Goal: Task Accomplishment & Management: Manage account settings

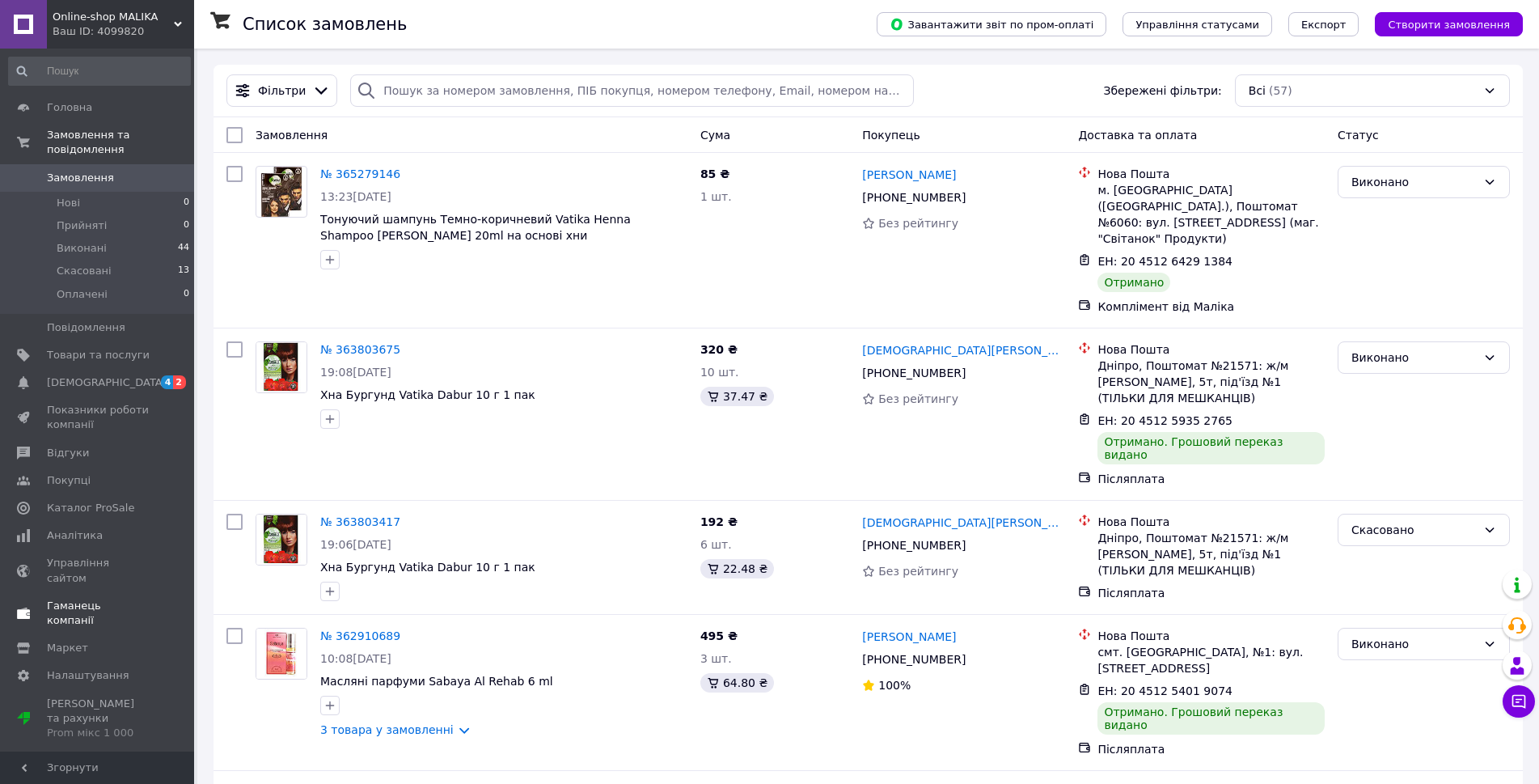
click at [104, 598] on span "Гаманець компанії" at bounding box center [98, 613] width 103 height 29
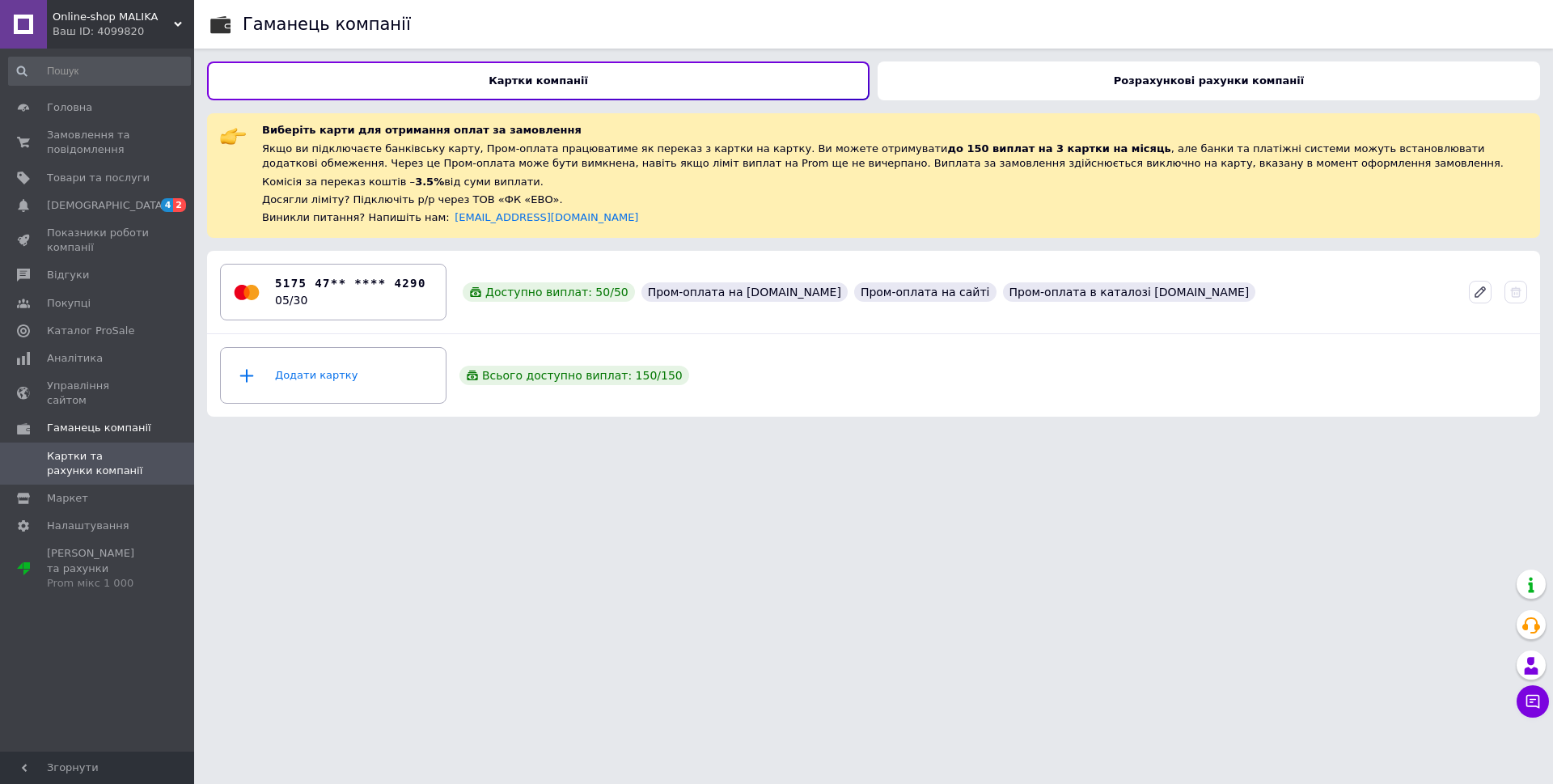
click at [1094, 80] on div "Розрахункові рахунки компанії" at bounding box center [1209, 81] width 663 height 39
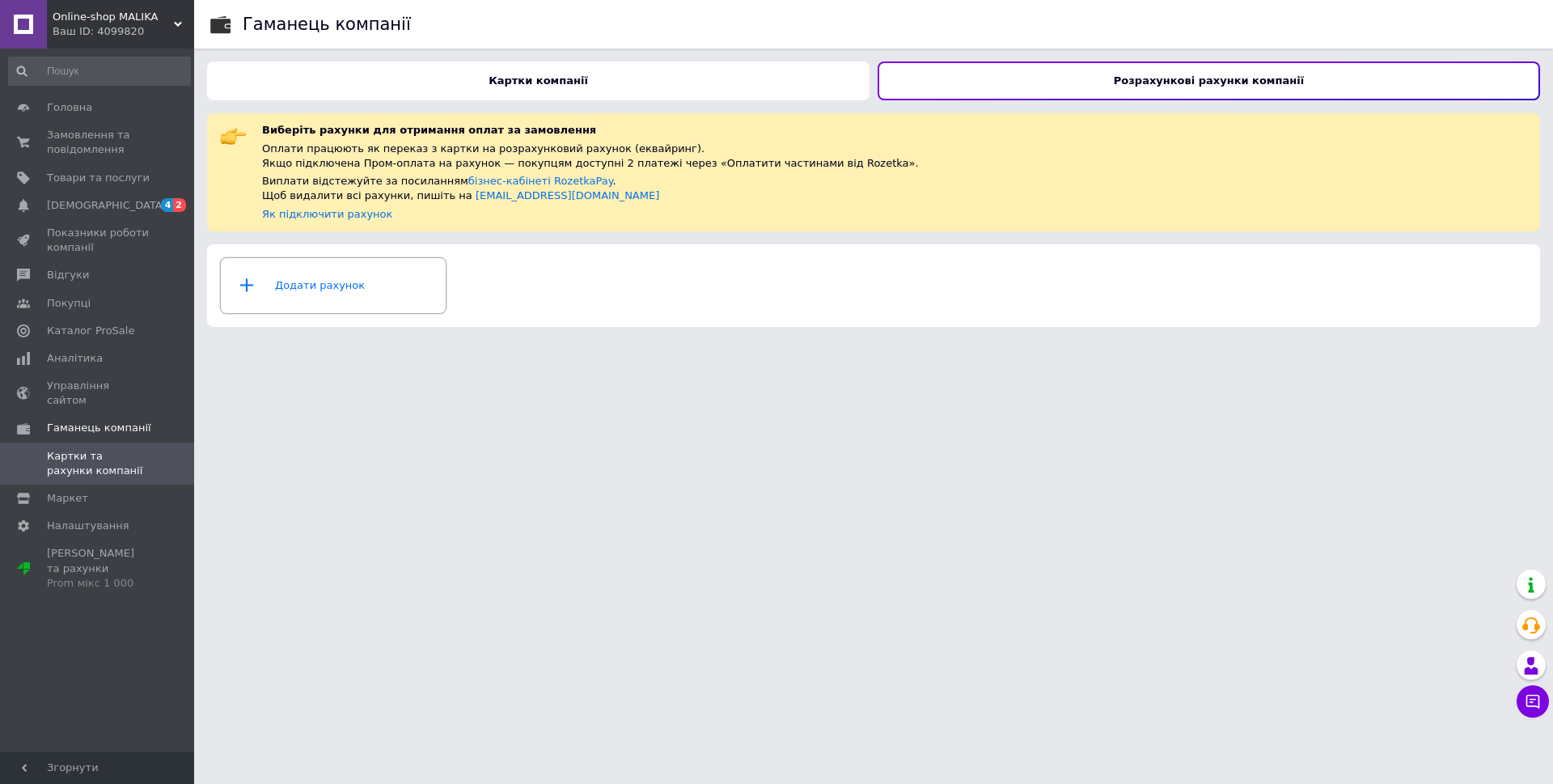
click at [357, 289] on div "Додати рахунок" at bounding box center [333, 286] width 205 height 49
click at [587, 73] on div "Картки компанії" at bounding box center [538, 81] width 663 height 39
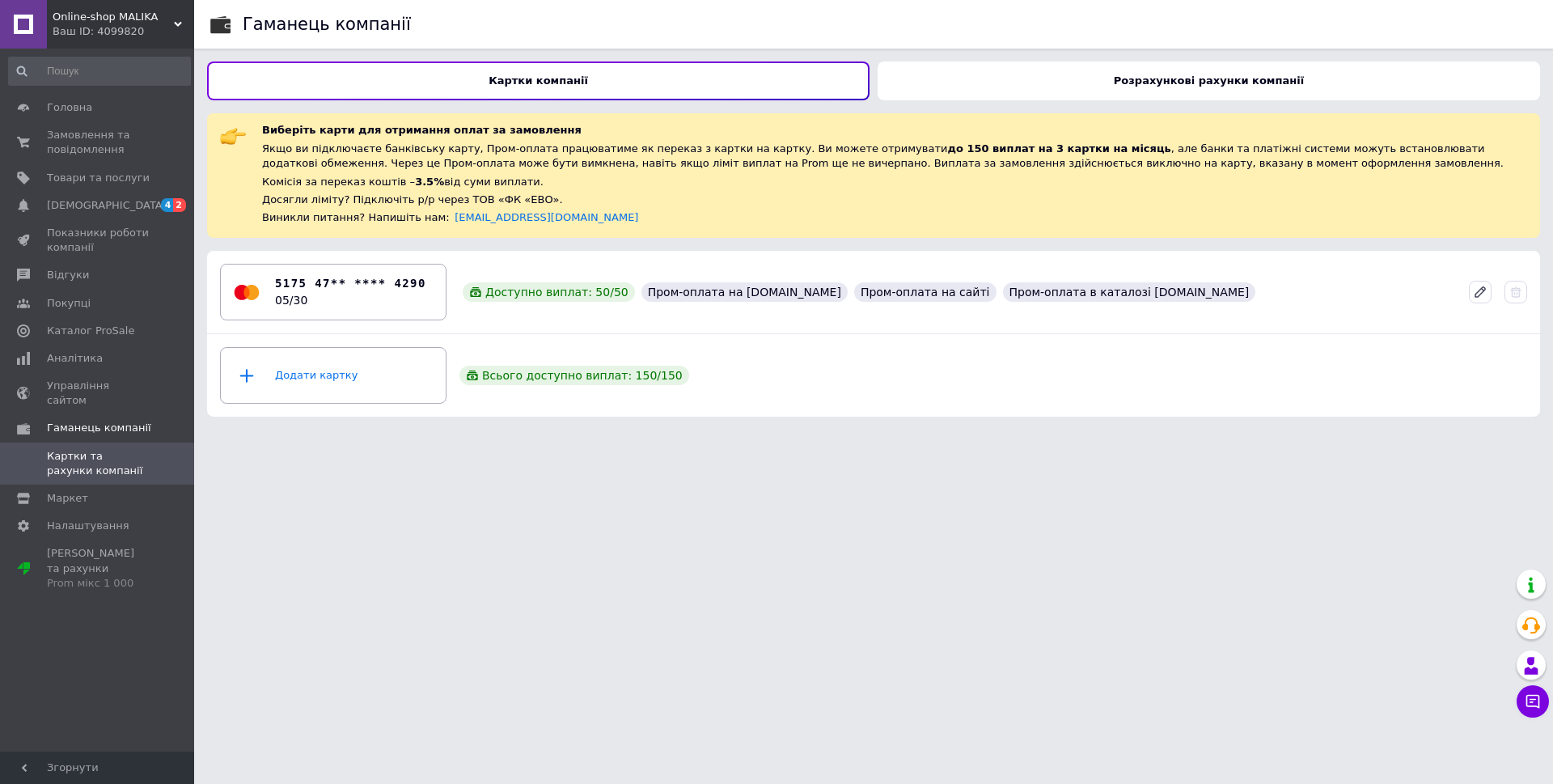
click at [1101, 82] on div "Розрахункові рахунки компанії" at bounding box center [1209, 81] width 663 height 39
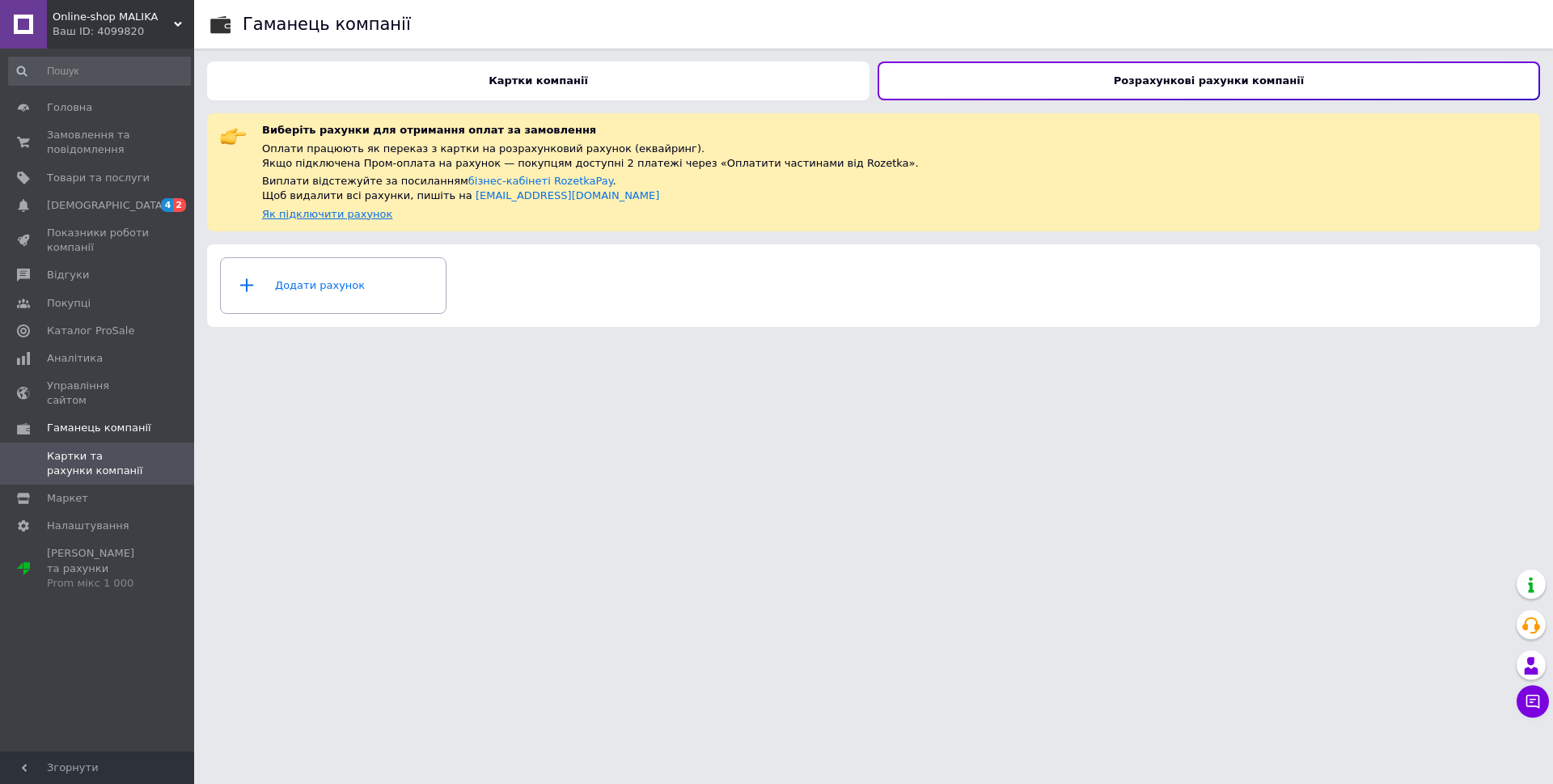
click at [365, 215] on link "Як підключити рахунок" at bounding box center [327, 214] width 130 height 12
click at [397, 271] on div "Додати рахунок" at bounding box center [333, 286] width 205 height 49
click at [669, 65] on div "Картки компанії" at bounding box center [538, 81] width 663 height 39
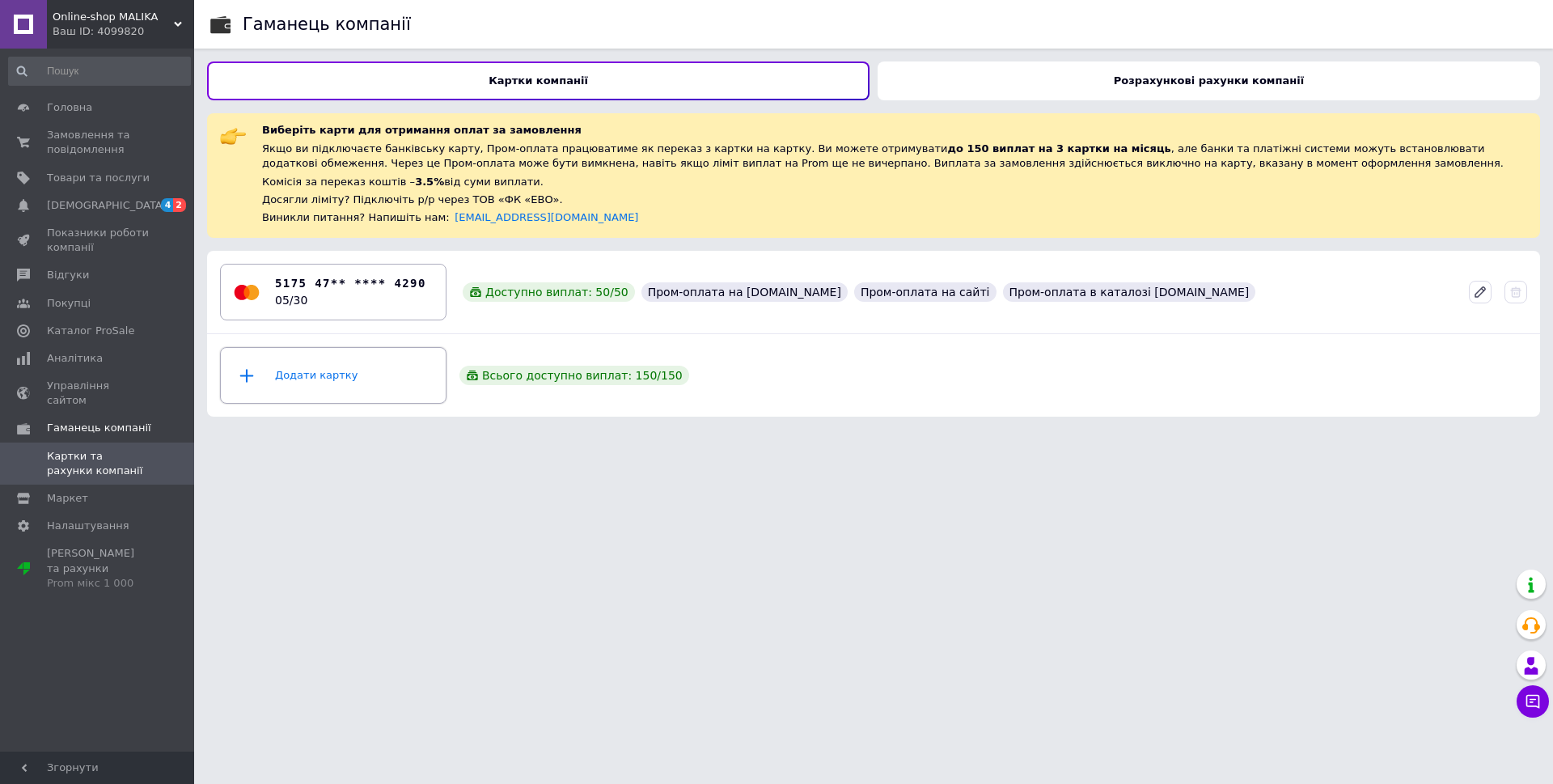
click at [319, 384] on div "Додати картку" at bounding box center [333, 375] width 205 height 49
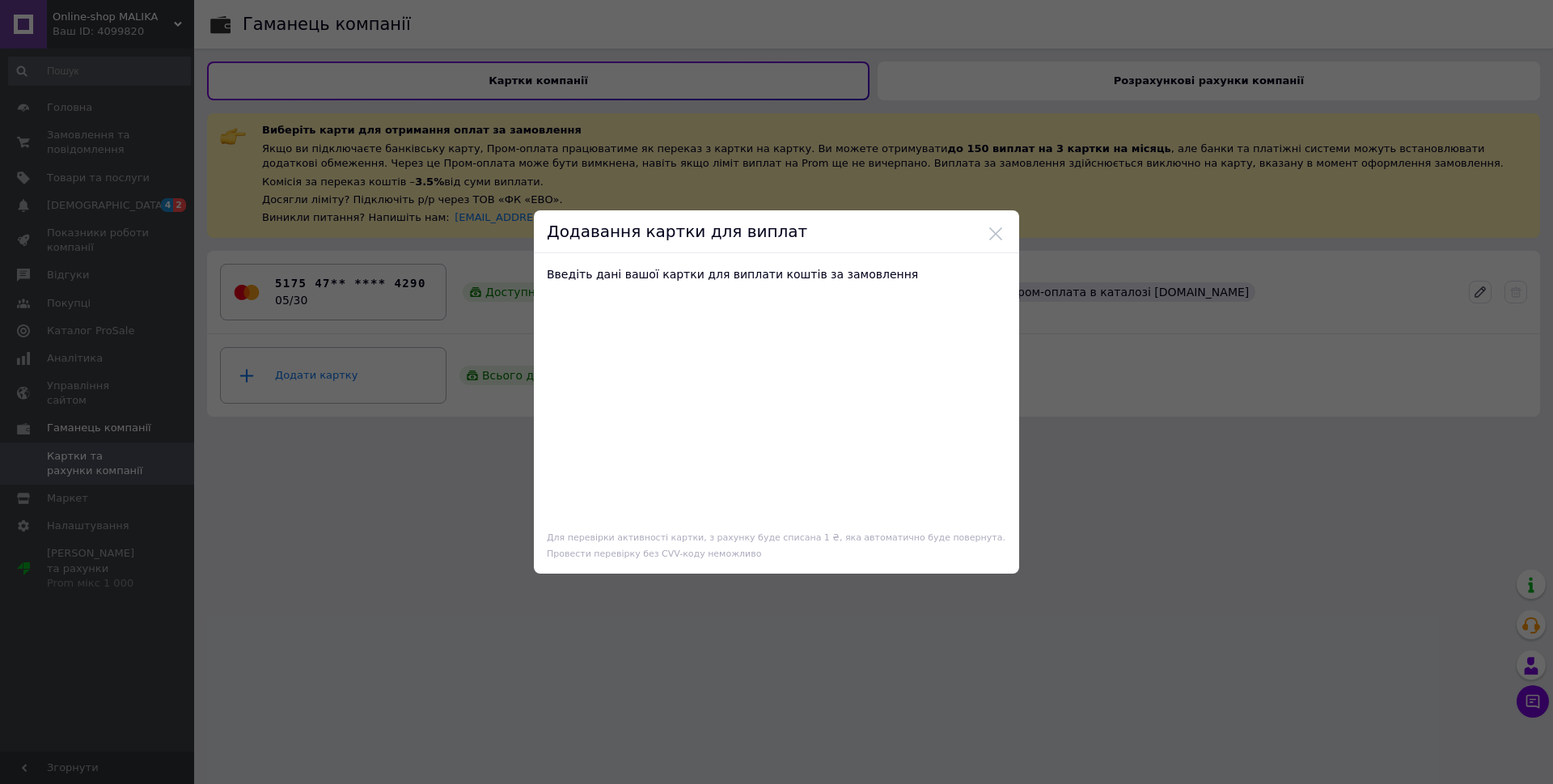
click at [993, 232] on button at bounding box center [995, 233] width 15 height 15
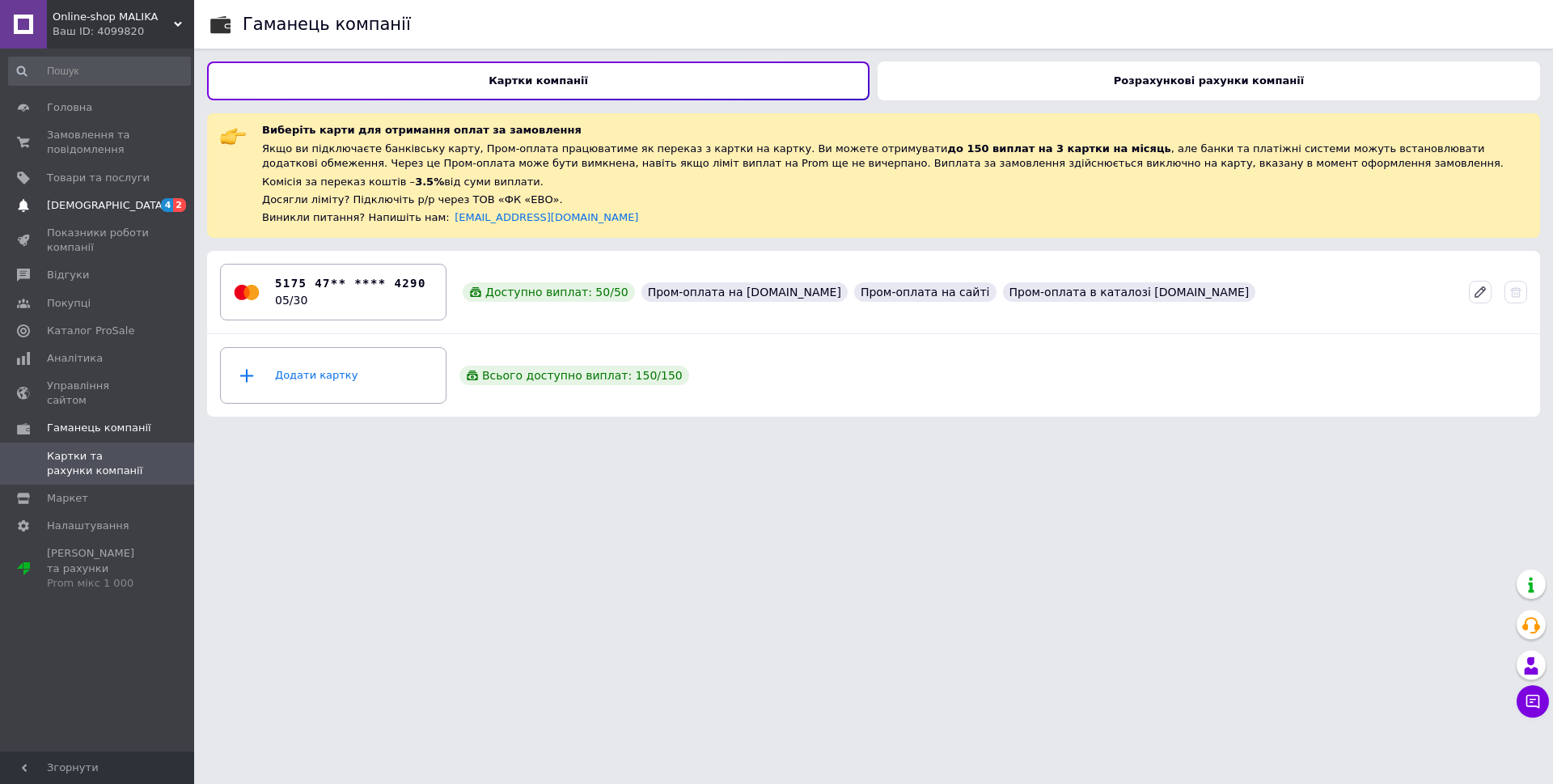
click at [97, 203] on span "[DEMOGRAPHIC_DATA]" at bounding box center [106, 205] width 120 height 15
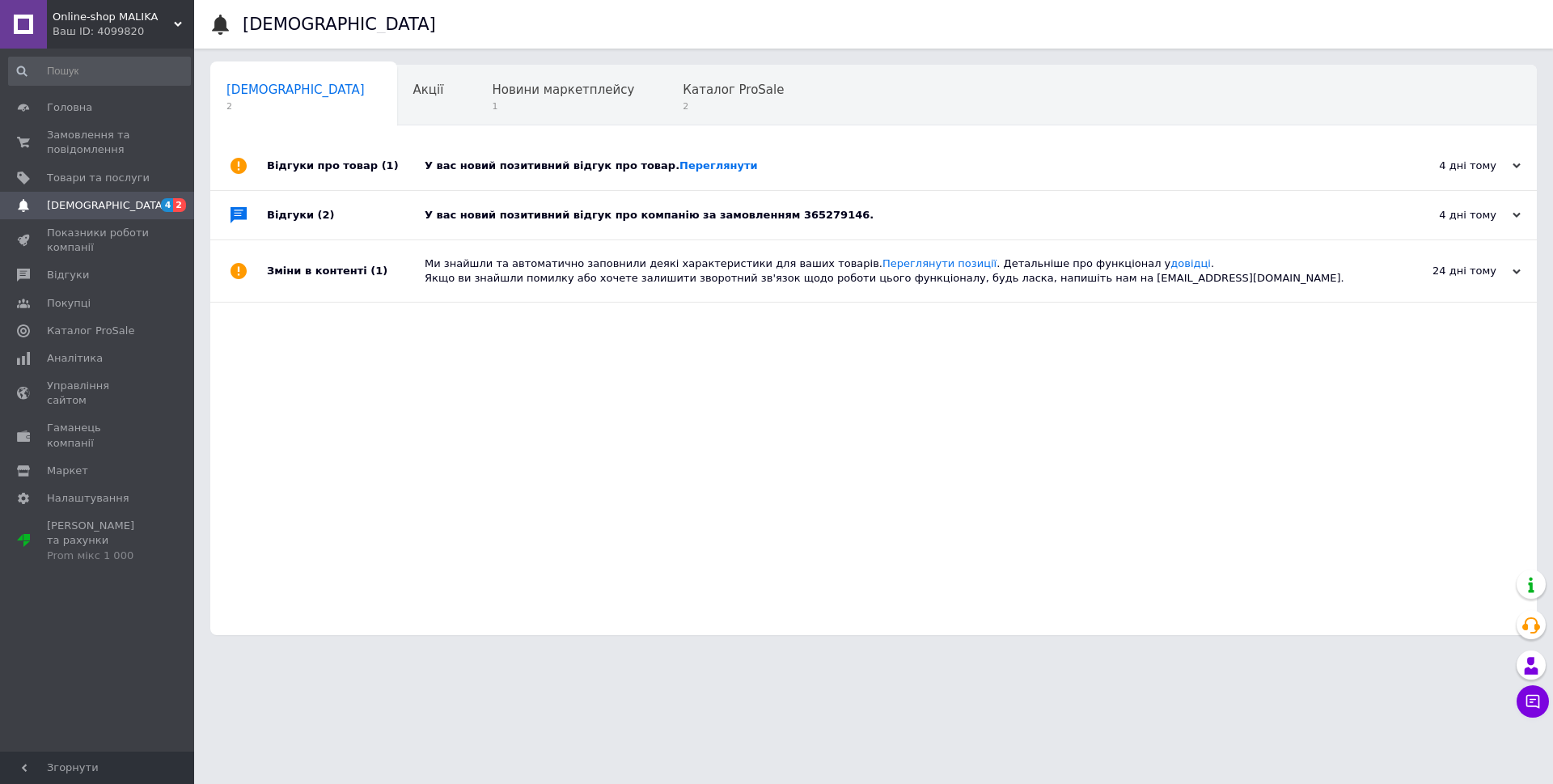
click at [558, 215] on div "У вас новий позитивний відгук про компанію за замовленням 365279146." at bounding box center [891, 215] width 934 height 15
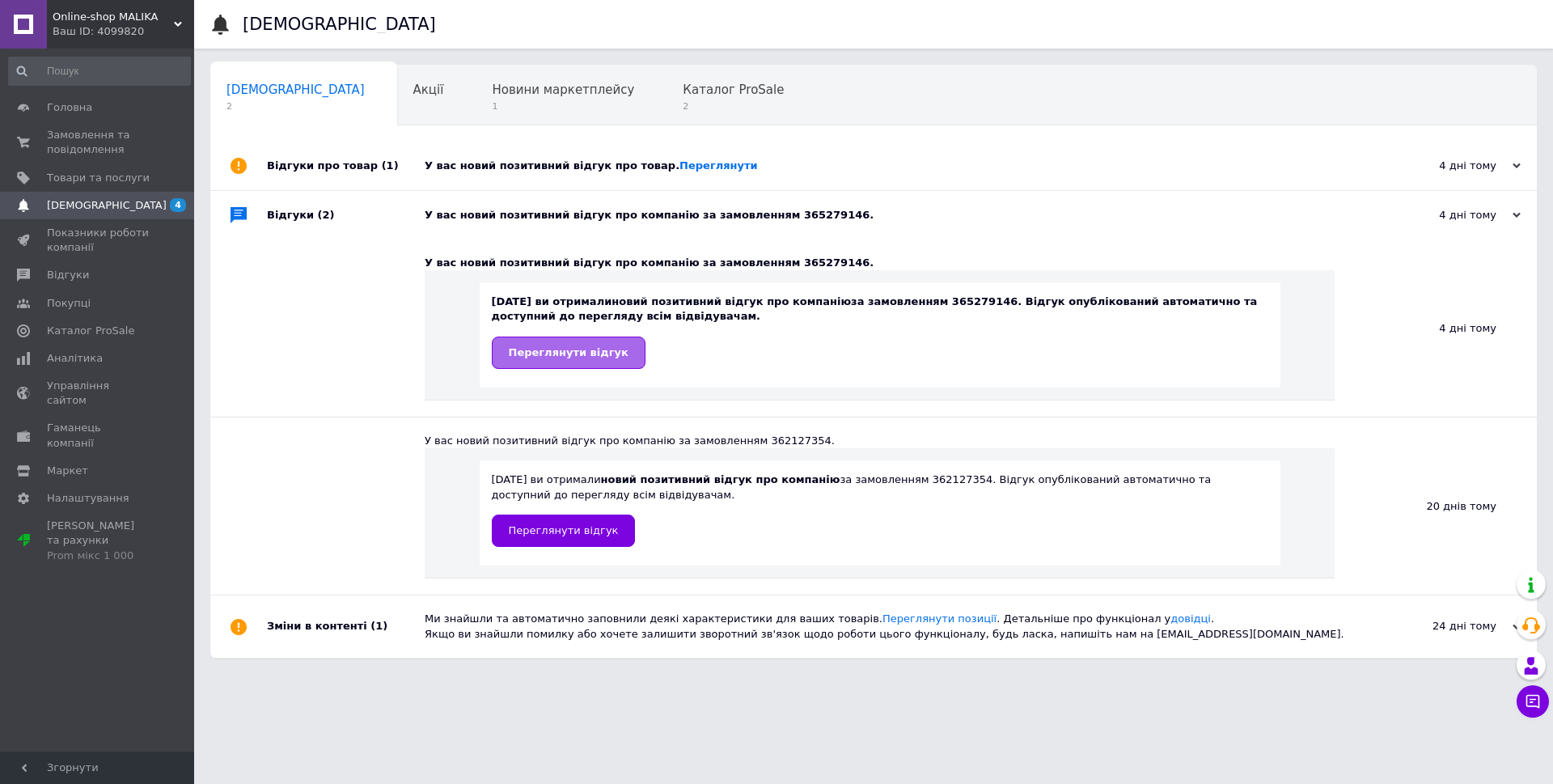
click at [588, 358] on span "Переглянути відгук" at bounding box center [568, 352] width 120 height 12
click at [684, 163] on link "Переглянути" at bounding box center [718, 165] width 79 height 12
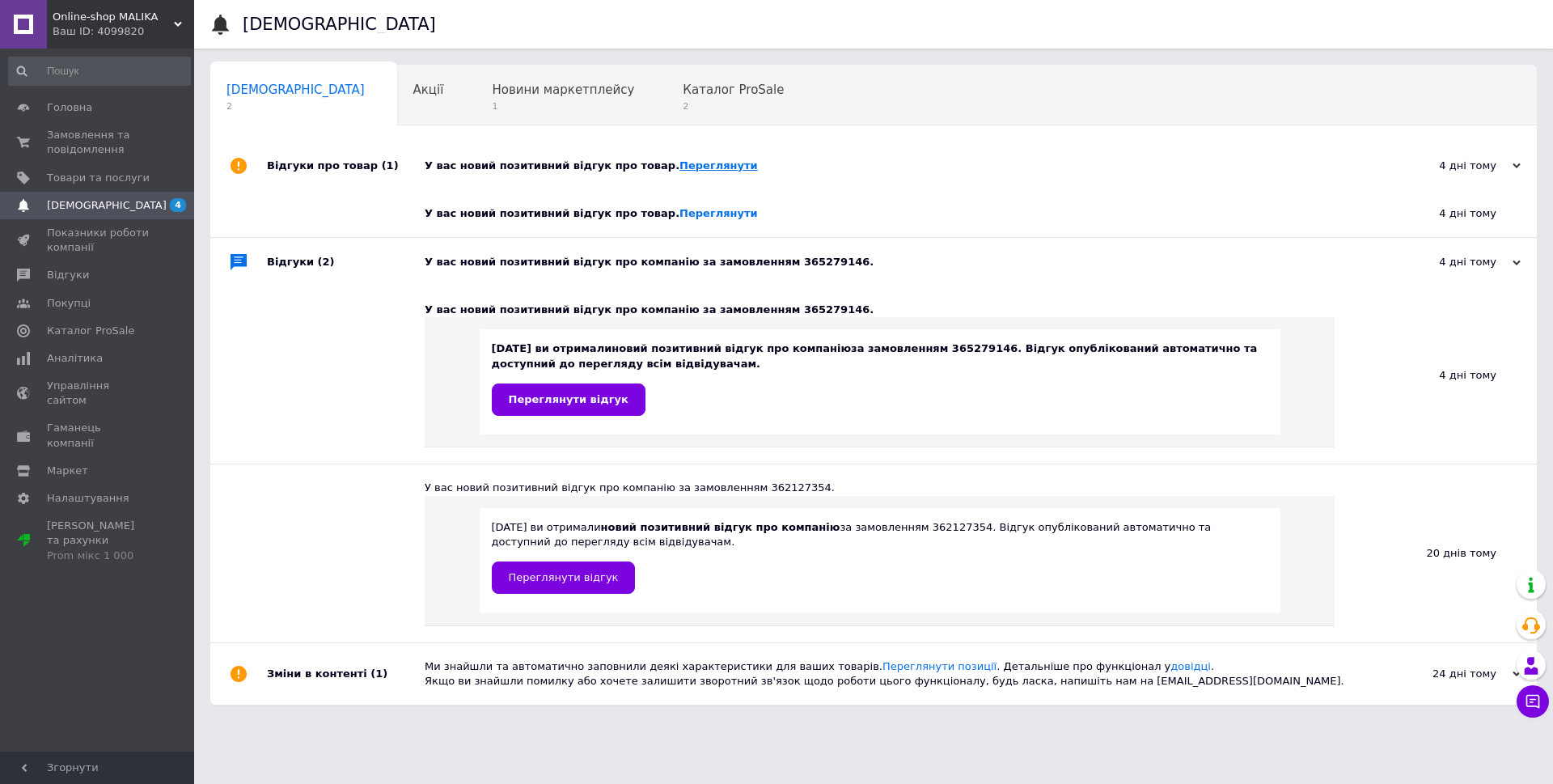
click at [679, 160] on link "Переглянути" at bounding box center [718, 165] width 79 height 12
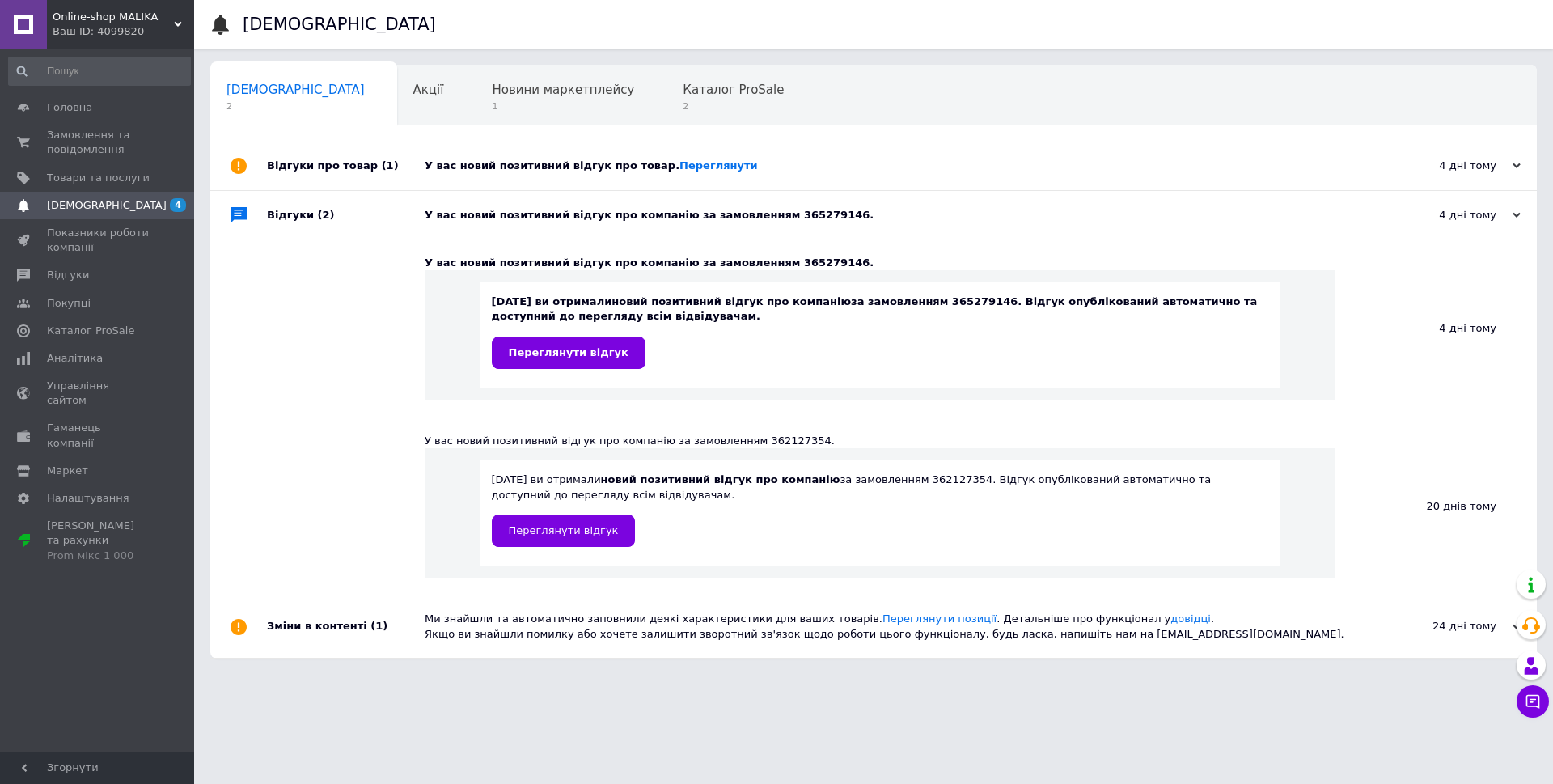
click at [328, 158] on div "Відгуки про товар (1)" at bounding box center [345, 165] width 158 height 49
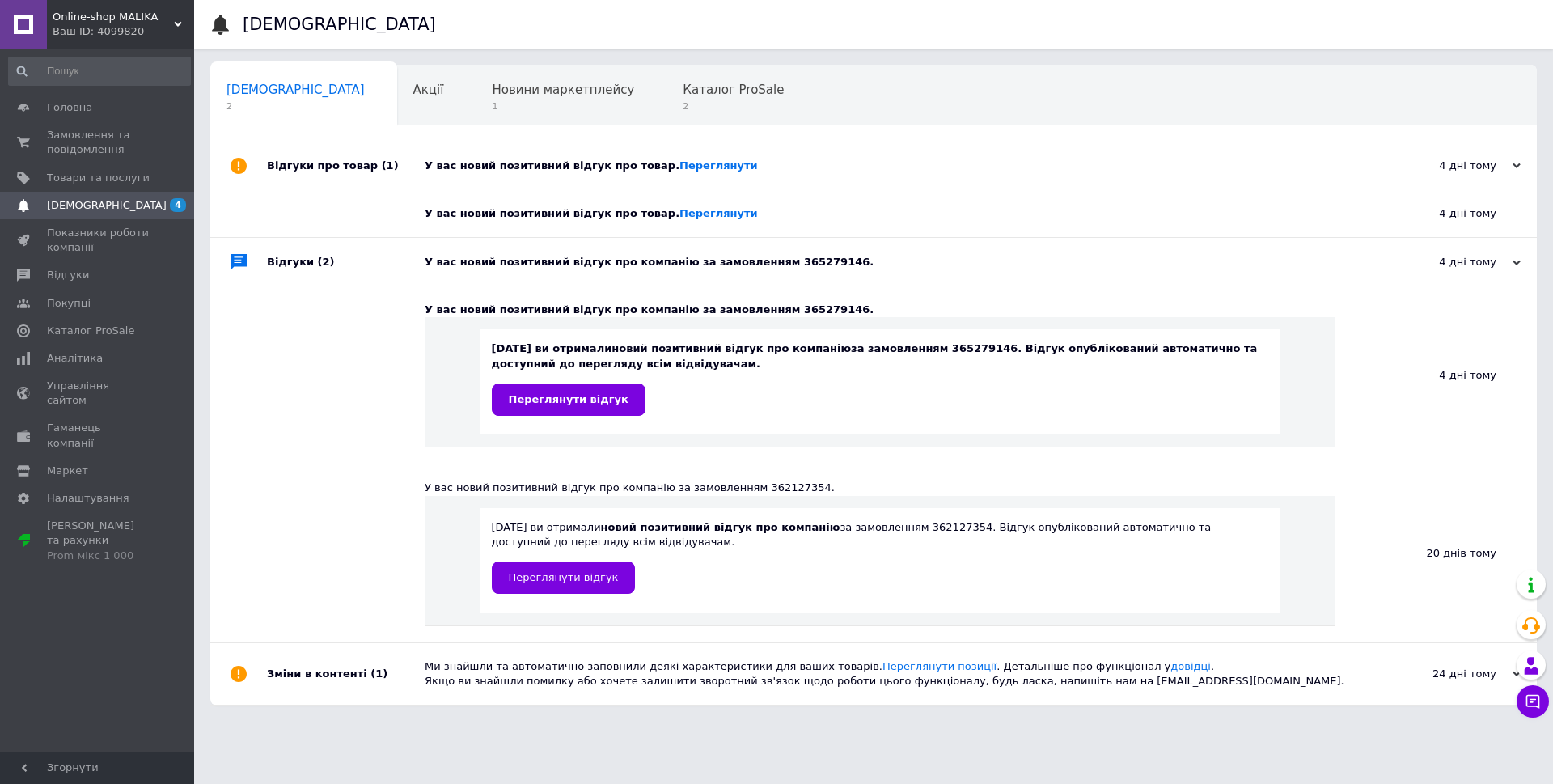
click at [1523, 165] on div "4 дні тому [DATE]" at bounding box center [1448, 165] width 178 height 49
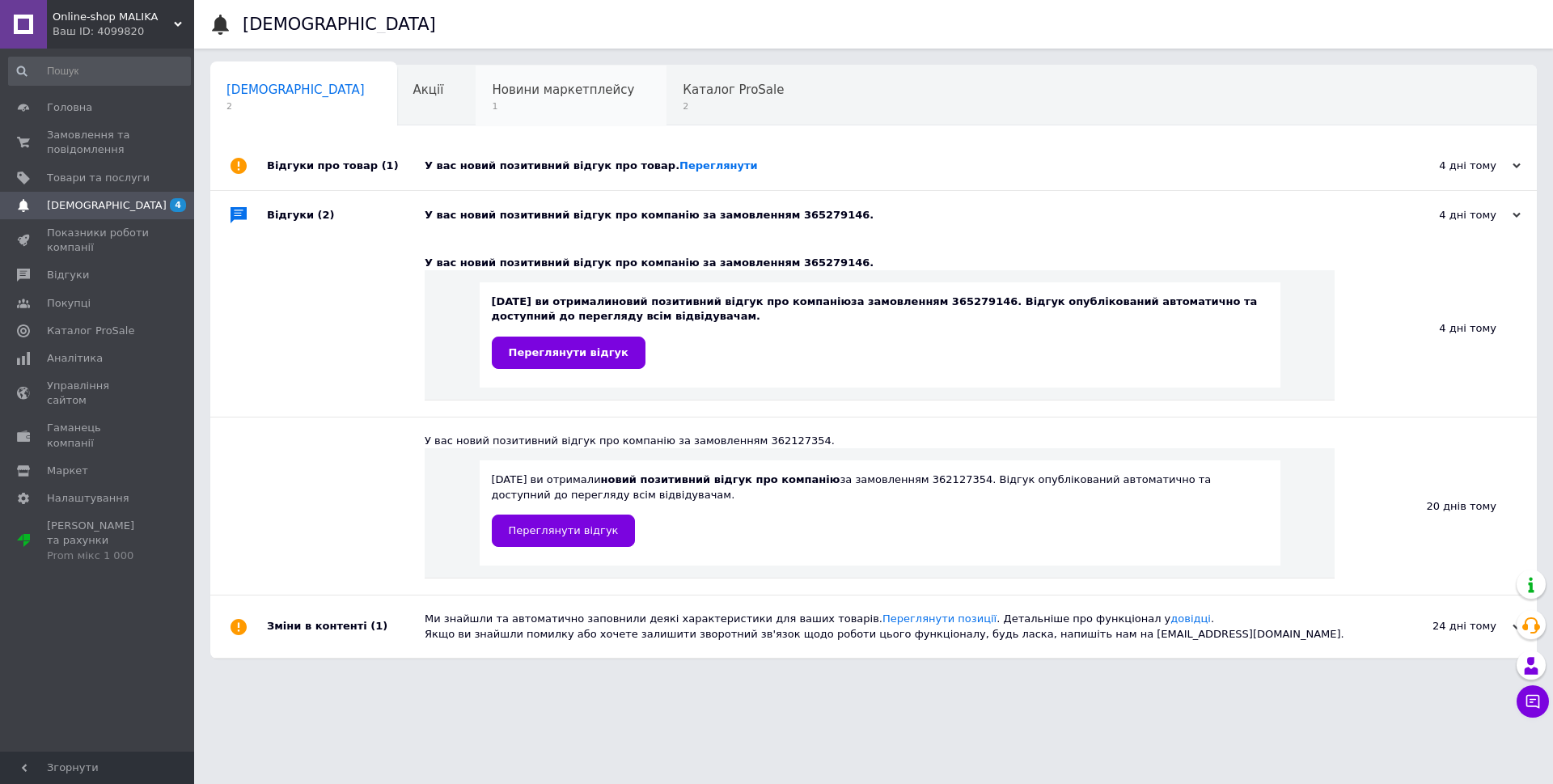
click at [501, 94] on span "Новини маркетплейсу" at bounding box center [562, 89] width 142 height 15
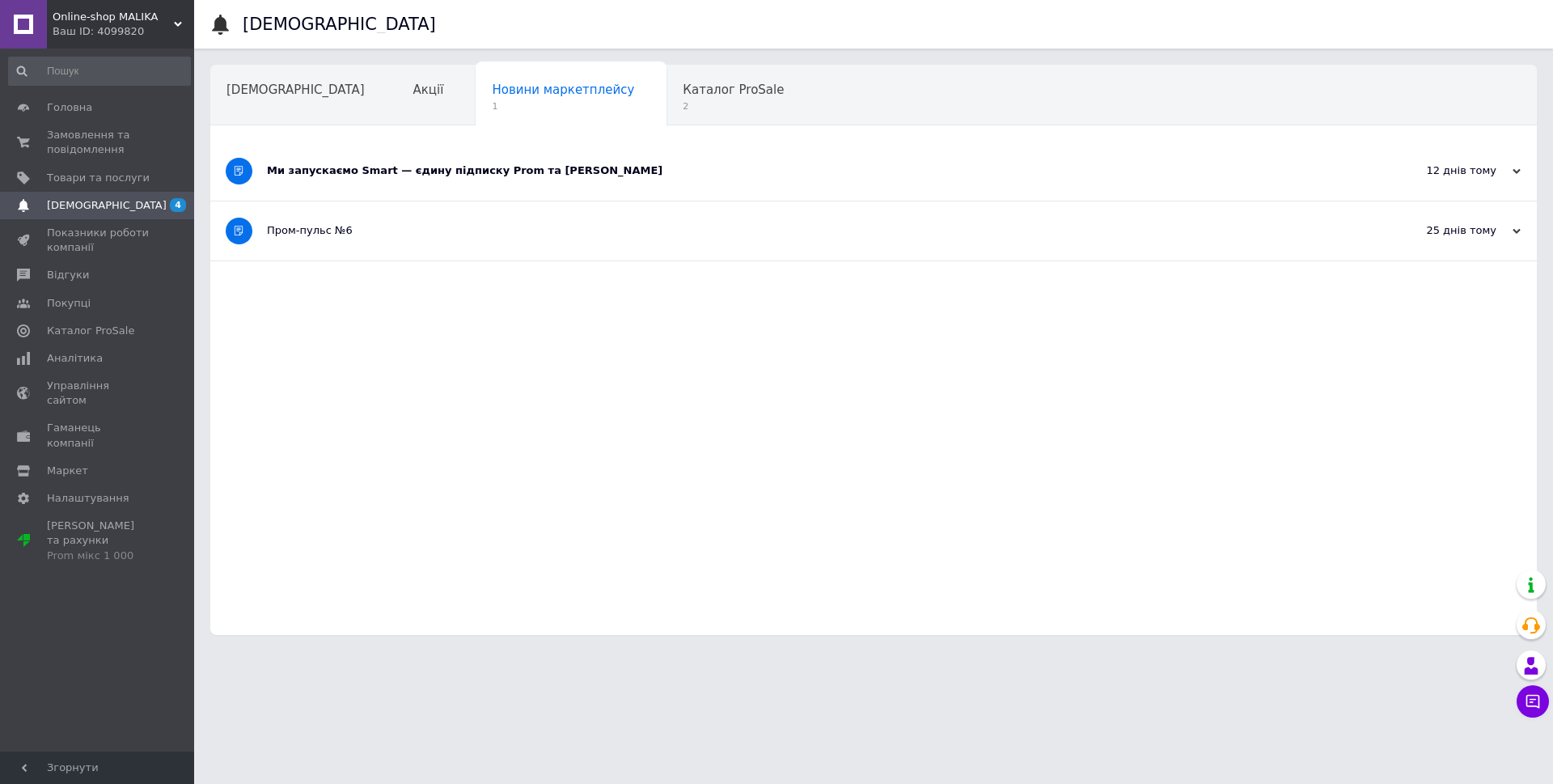
click at [480, 175] on div "Ми запускаємо Smart — єдину підписку Prom та [PERSON_NAME]" at bounding box center [813, 170] width 1092 height 15
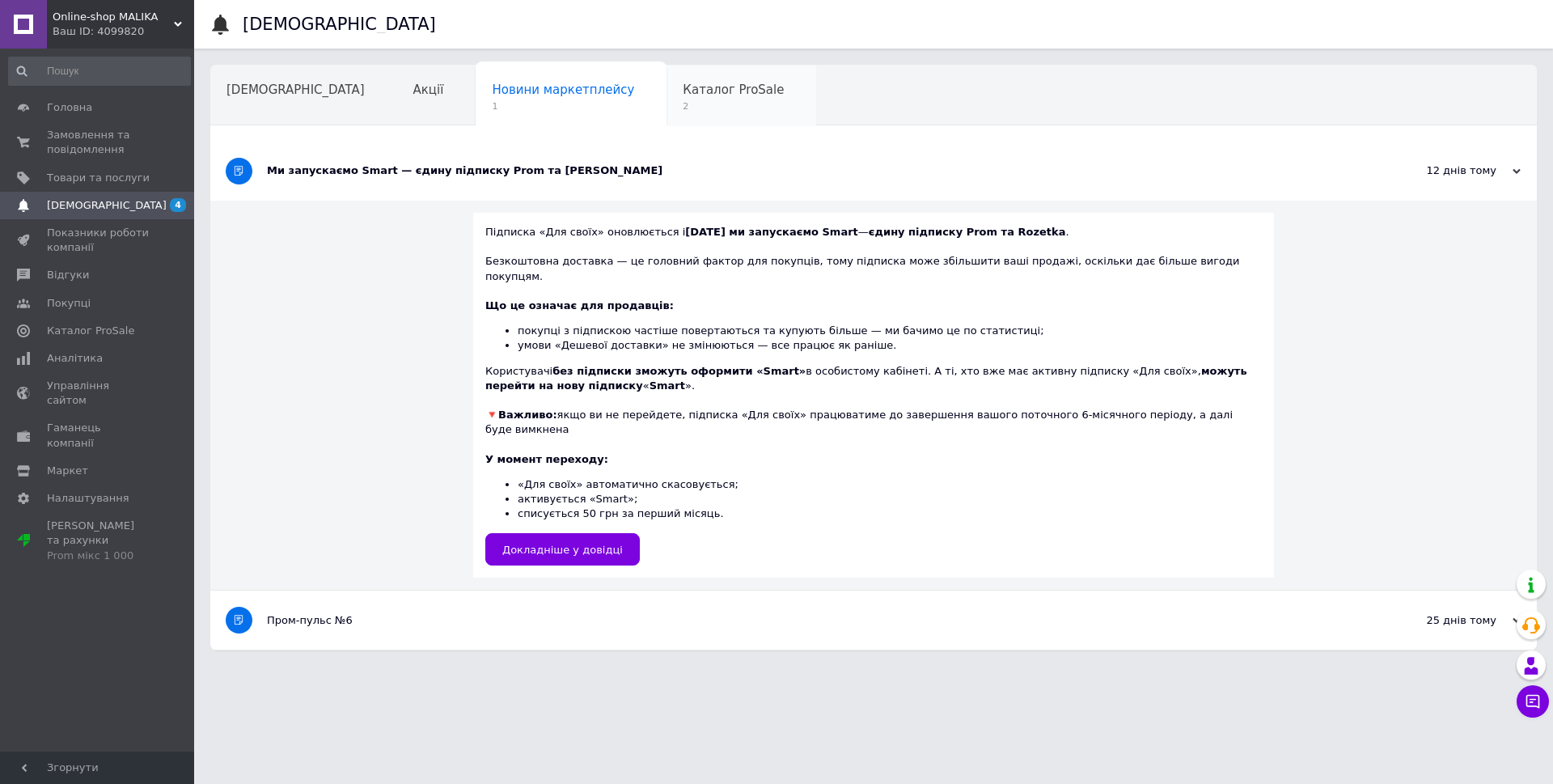
click at [667, 76] on div "Каталог ProSale 2" at bounding box center [741, 95] width 150 height 61
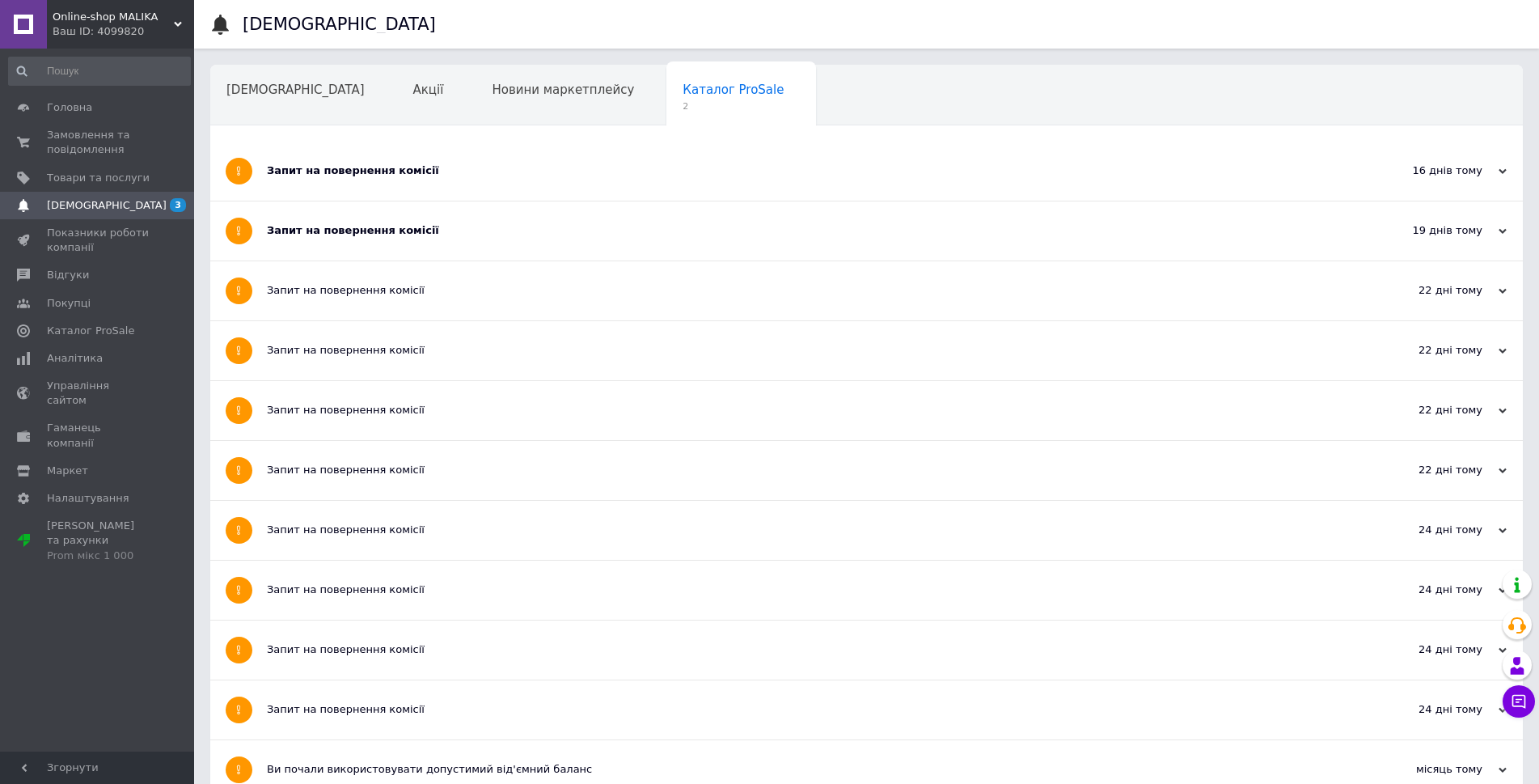
click at [355, 144] on span "Навчання та заходи" at bounding box center [291, 151] width 128 height 15
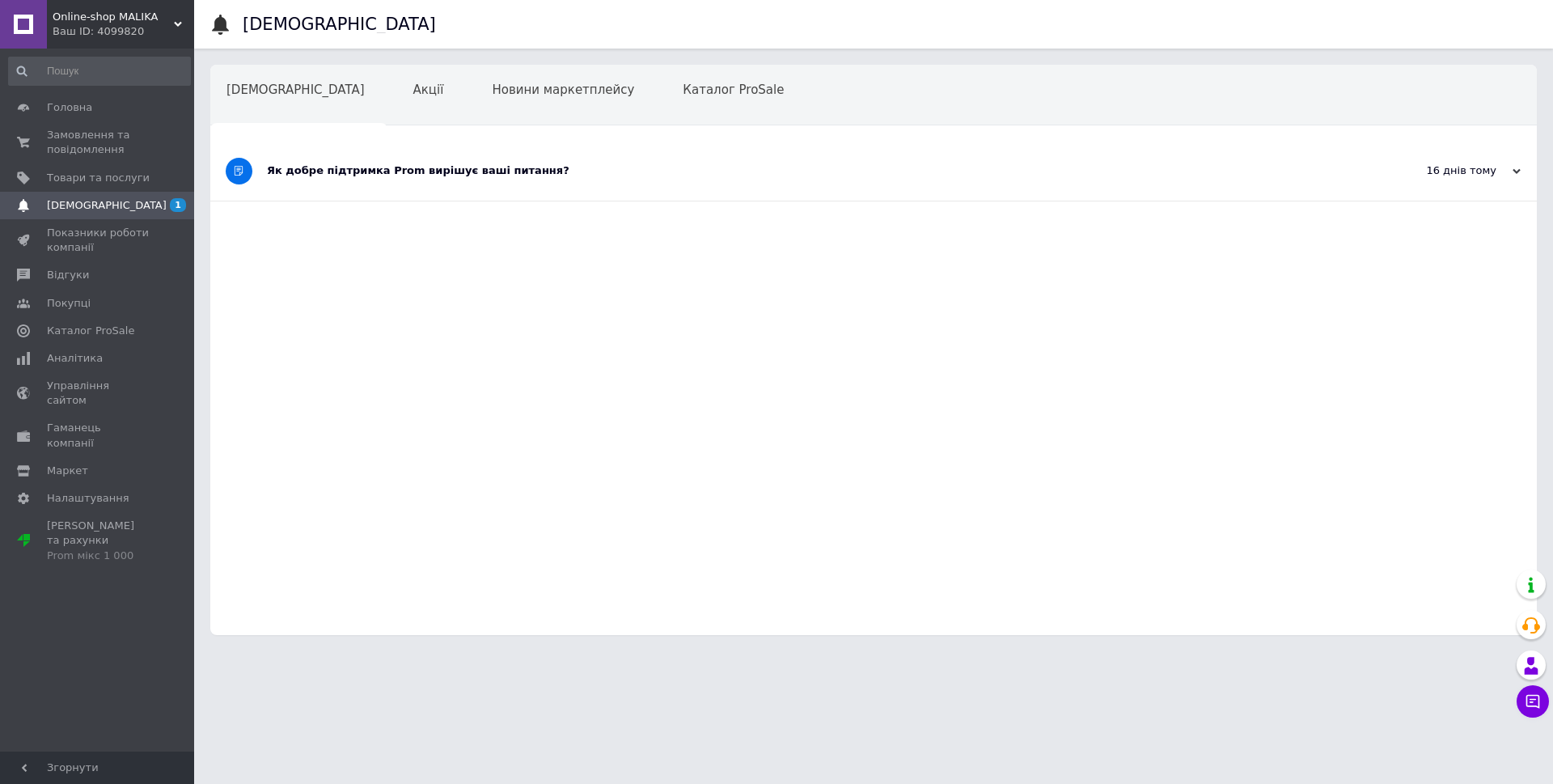
click at [370, 167] on div "Як добре підтримка Prom вирішує ваші питання?" at bounding box center [813, 170] width 1092 height 15
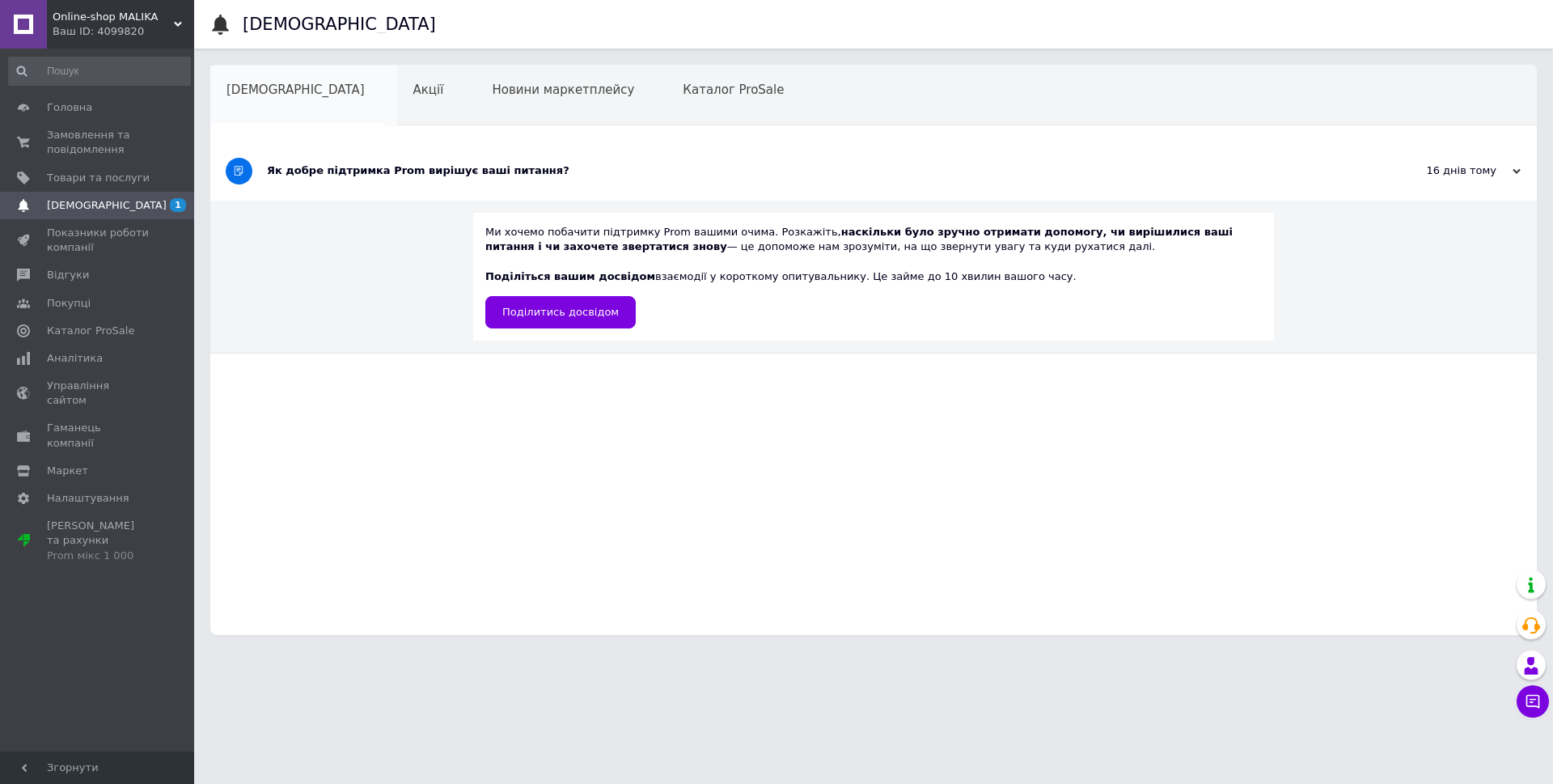
click at [262, 79] on div "[DEMOGRAPHIC_DATA]" at bounding box center [304, 95] width 187 height 61
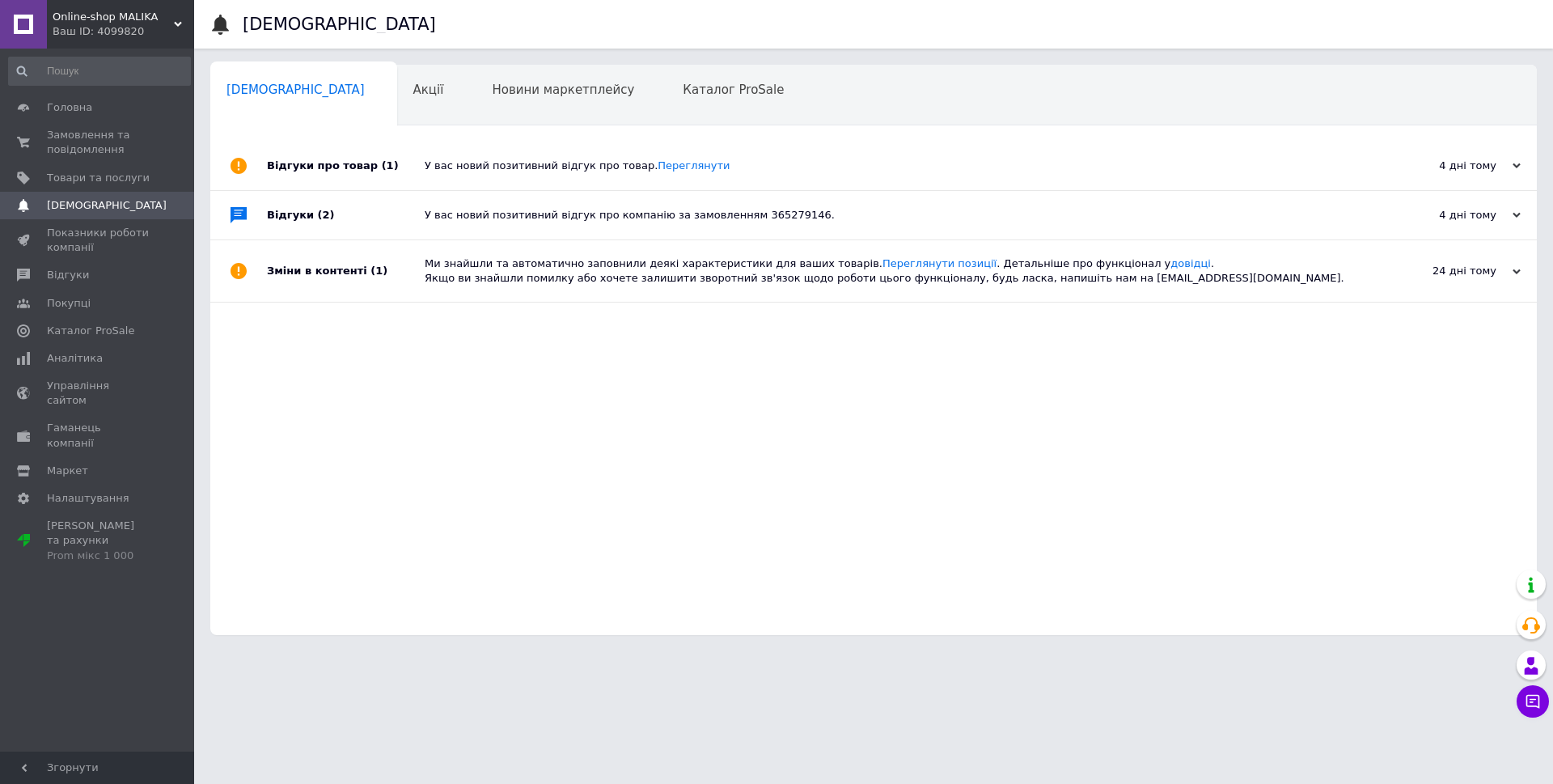
click at [1516, 273] on use at bounding box center [1517, 270] width 8 height 5
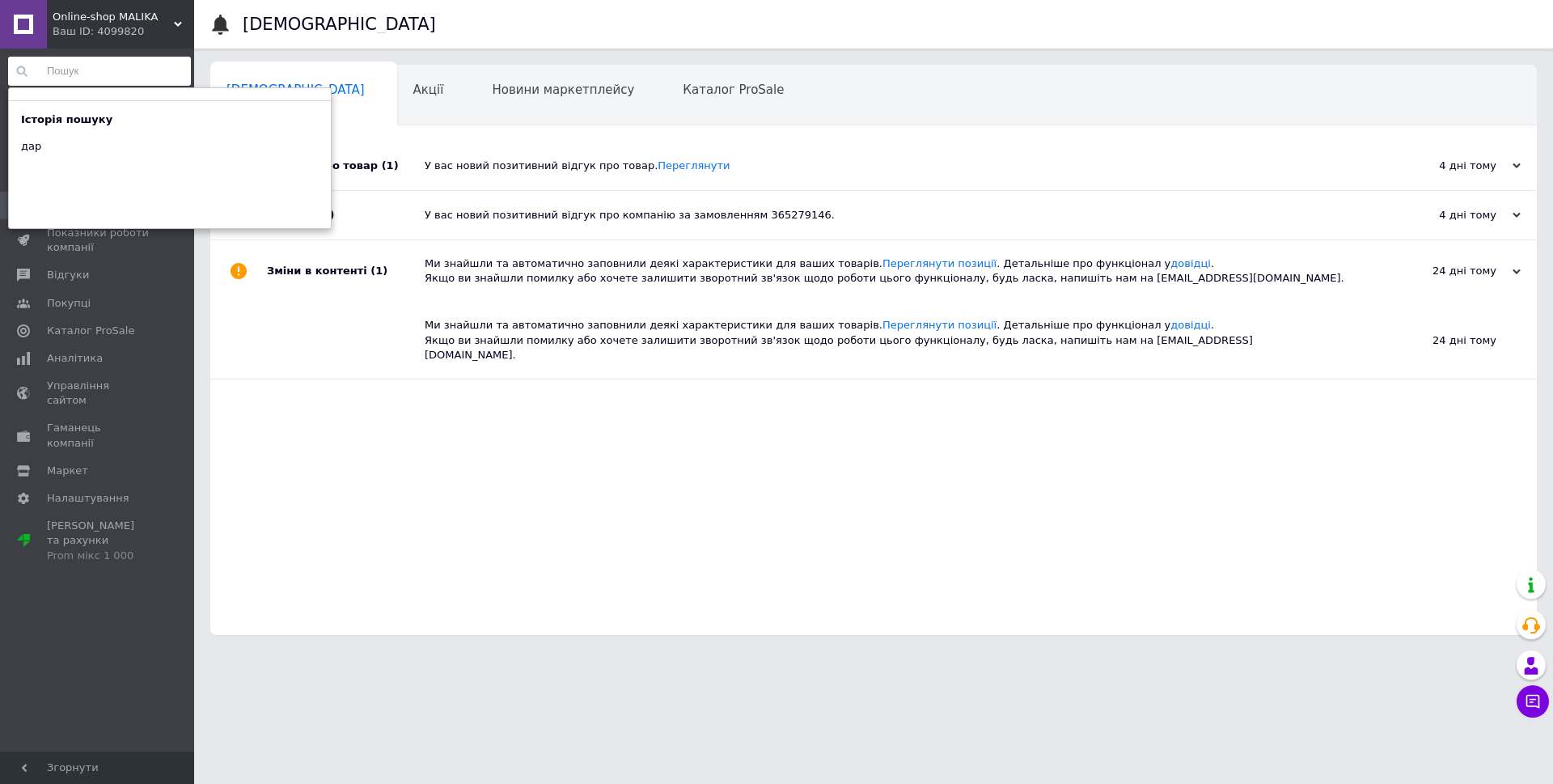
click at [121, 58] on input at bounding box center [99, 71] width 183 height 29
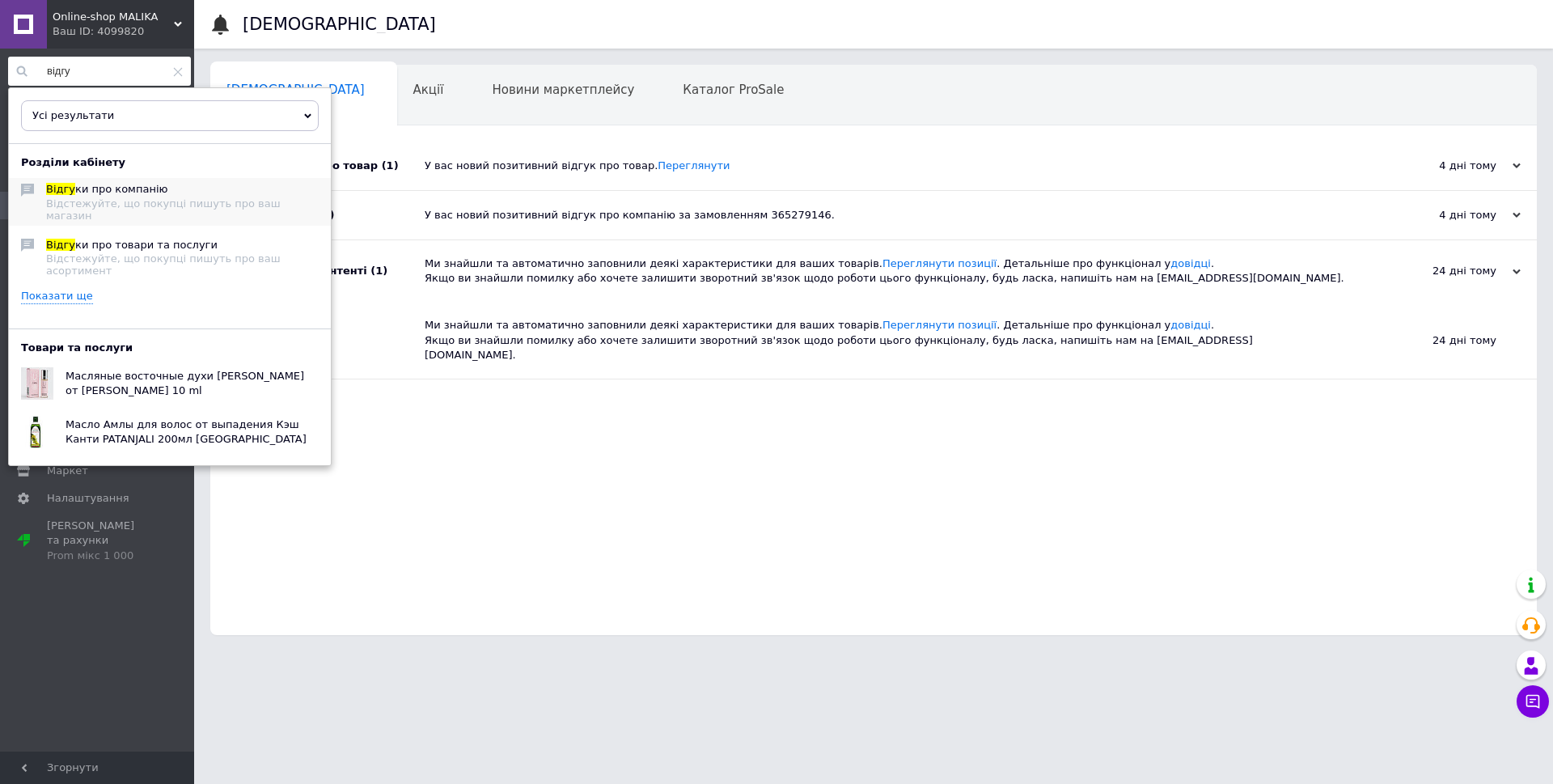
type input "відгу"
click at [90, 195] on span "ки про компанію" at bounding box center [121, 189] width 92 height 12
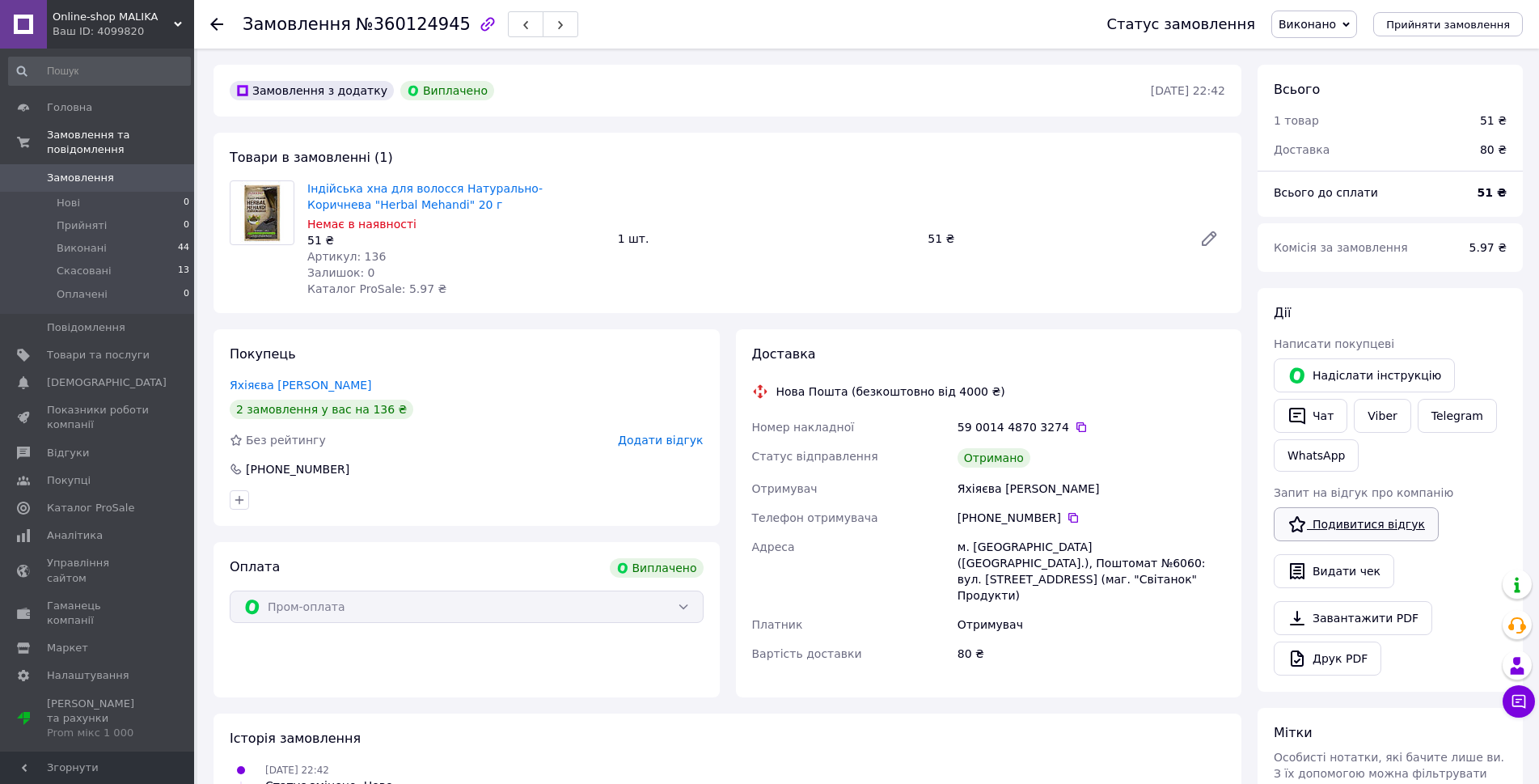
click at [1367, 531] on link "Подивитися відгук" at bounding box center [1356, 523] width 165 height 34
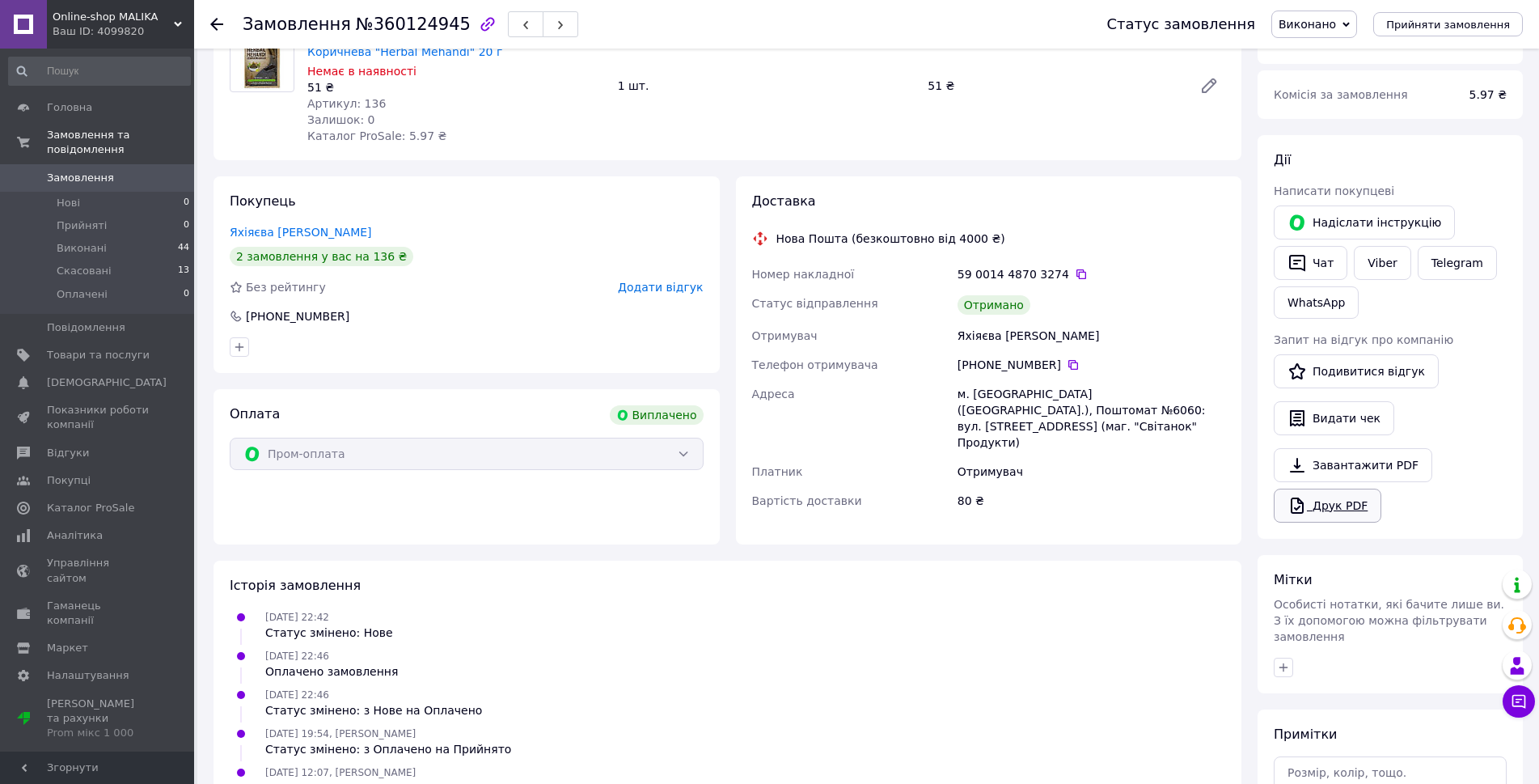
scroll to position [161, 0]
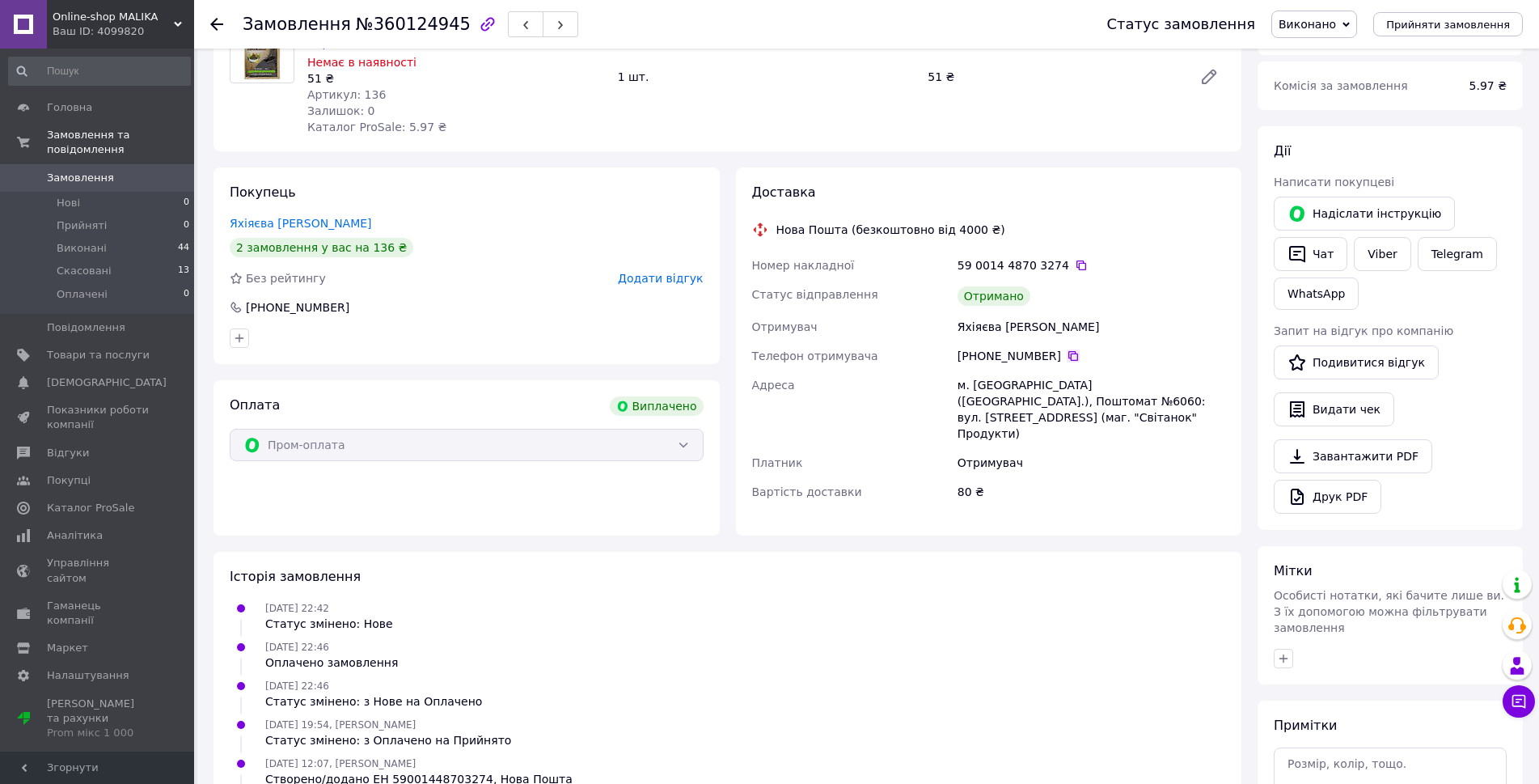
click at [1067, 353] on icon at bounding box center [1073, 355] width 13 height 13
click at [1393, 362] on link "Подивитися відгук" at bounding box center [1356, 362] width 165 height 34
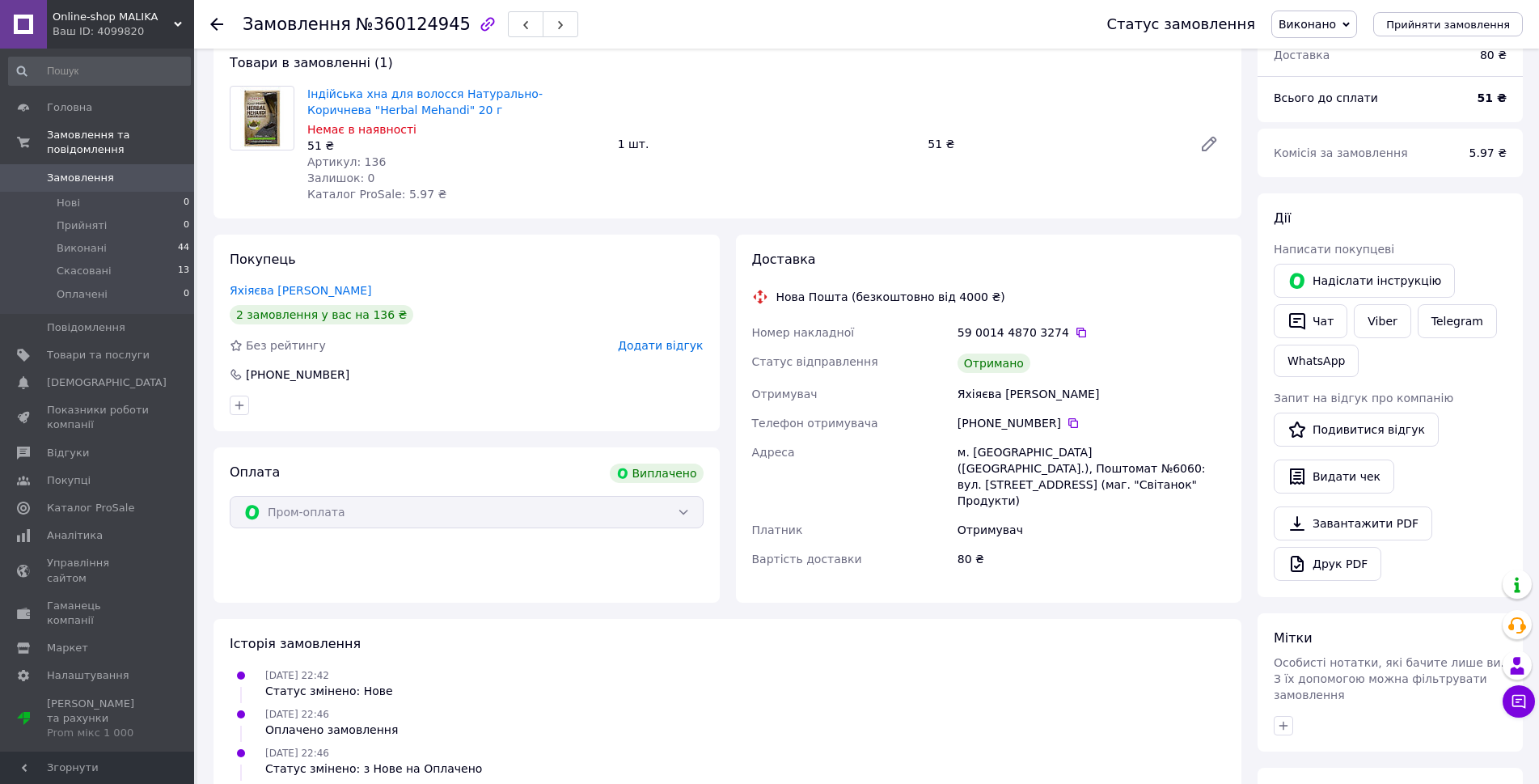
scroll to position [0, 0]
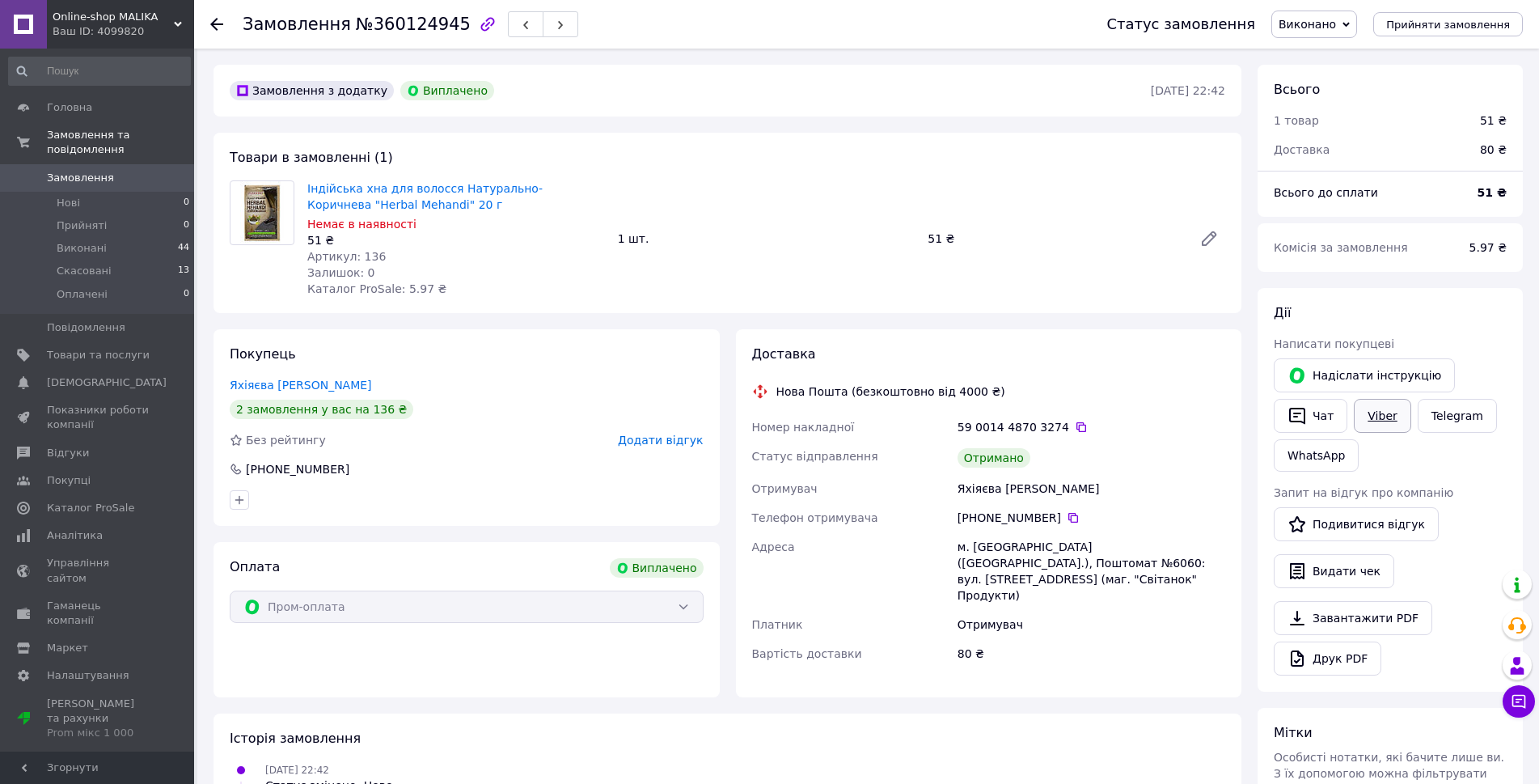
click at [1383, 422] on link "Viber" at bounding box center [1382, 415] width 56 height 34
click at [232, 267] on div at bounding box center [262, 238] width 78 height 117
click at [93, 403] on span "Показники роботи компанії" at bounding box center [98, 417] width 103 height 29
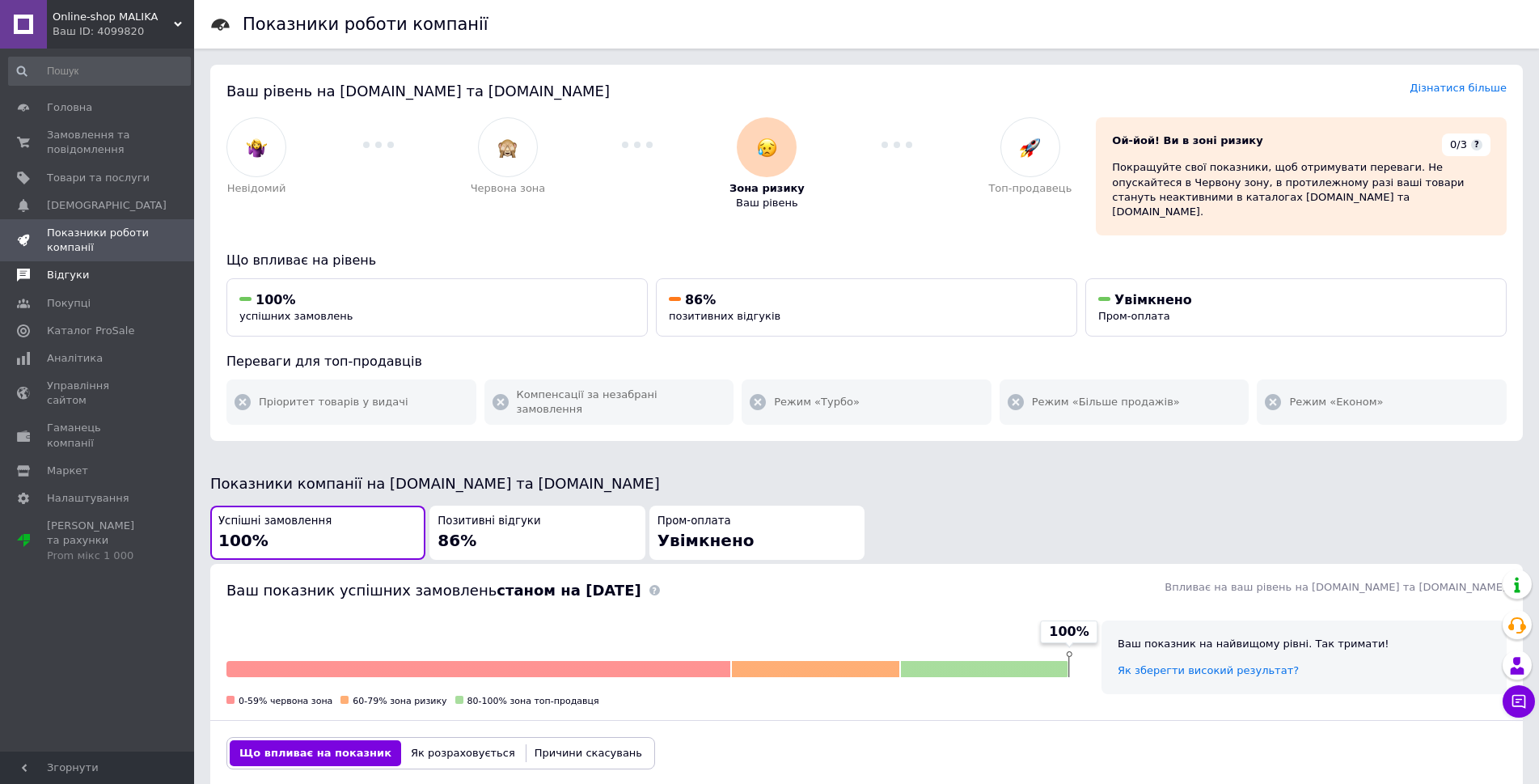
click at [60, 279] on span "Відгуки" at bounding box center [67, 274] width 42 height 15
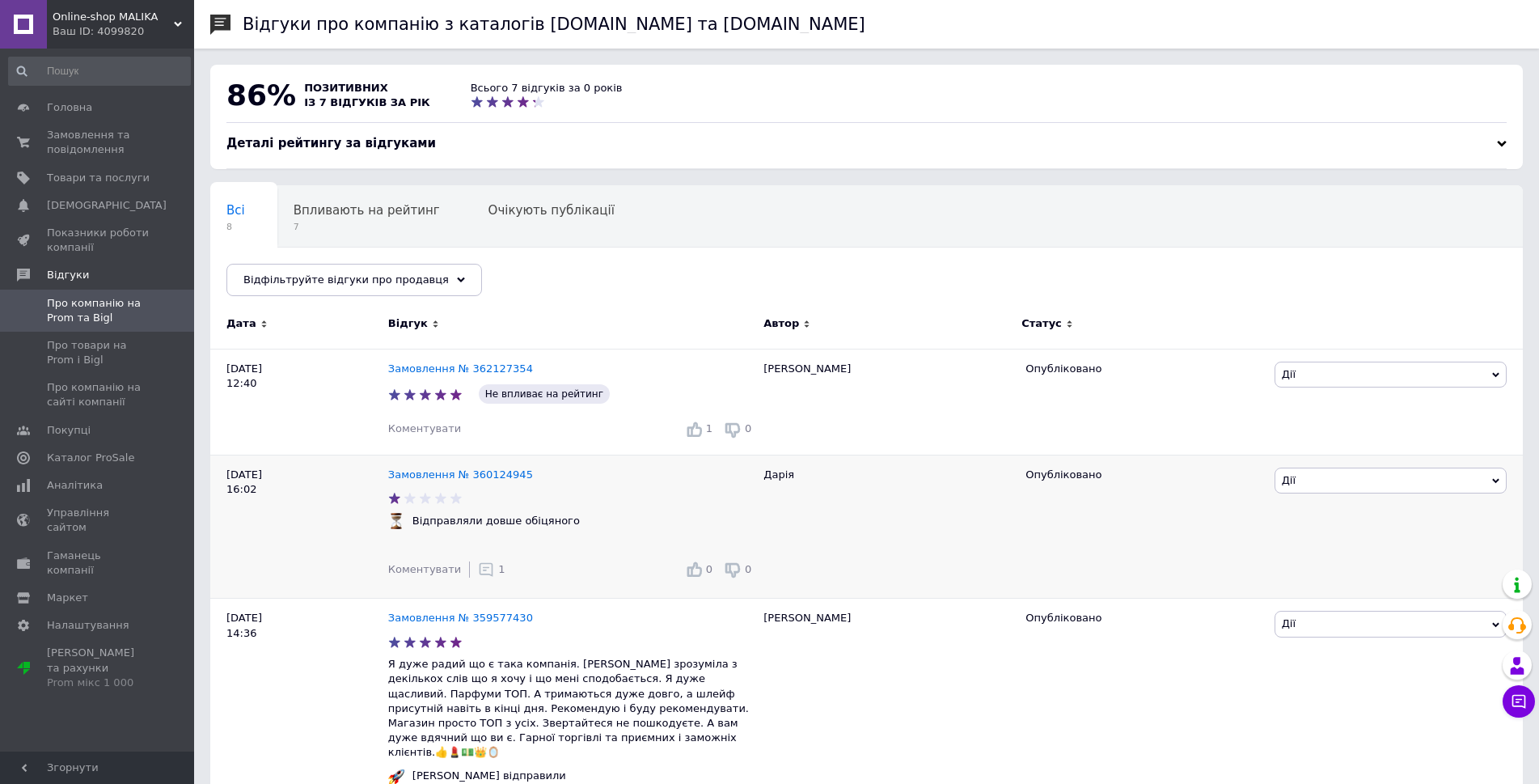
click at [1350, 484] on span "Дії" at bounding box center [1390, 481] width 233 height 26
click at [1297, 558] on li "Оскаржити" at bounding box center [1390, 555] width 231 height 22
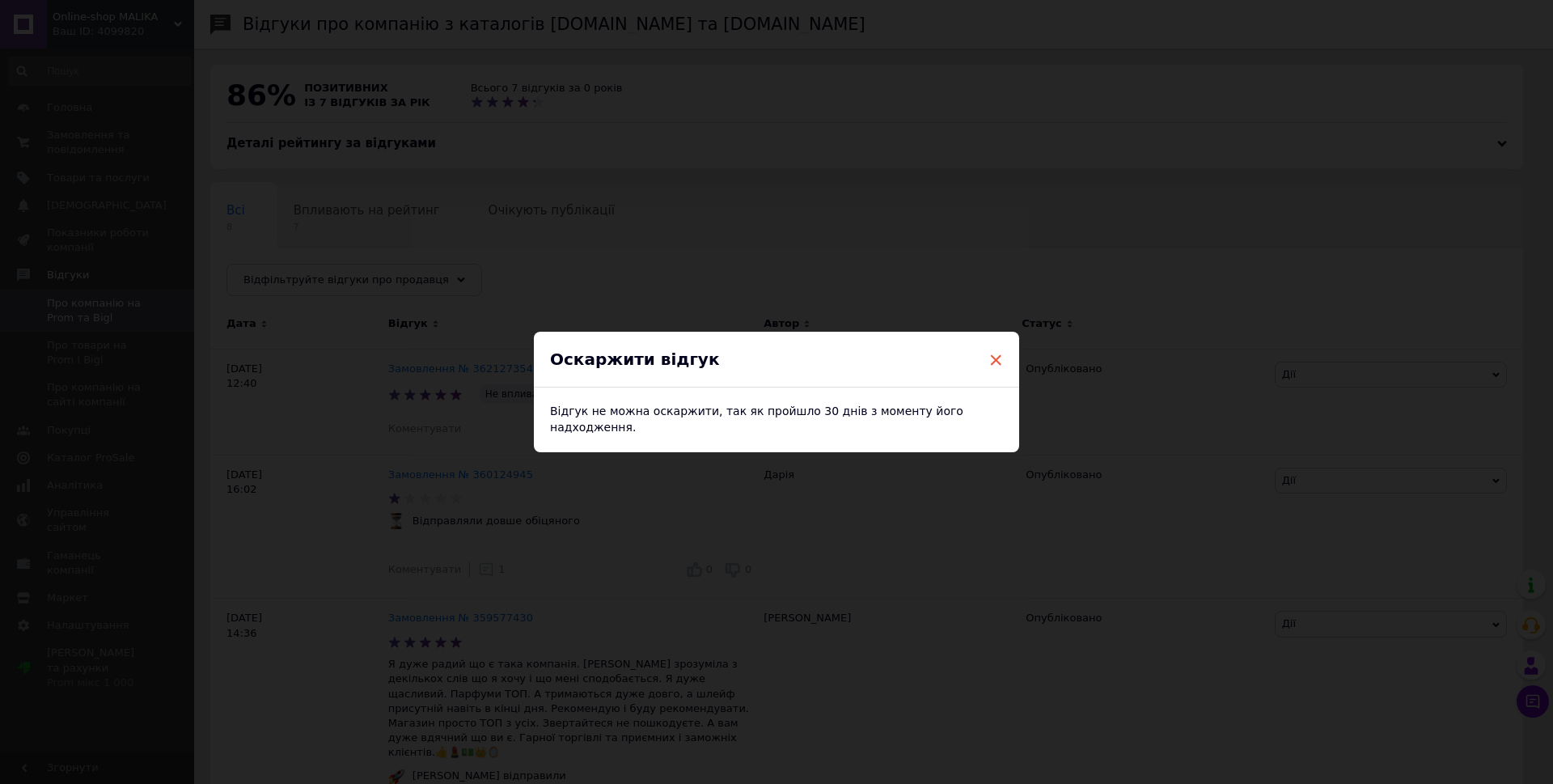
click at [996, 361] on span "×" at bounding box center [995, 360] width 15 height 27
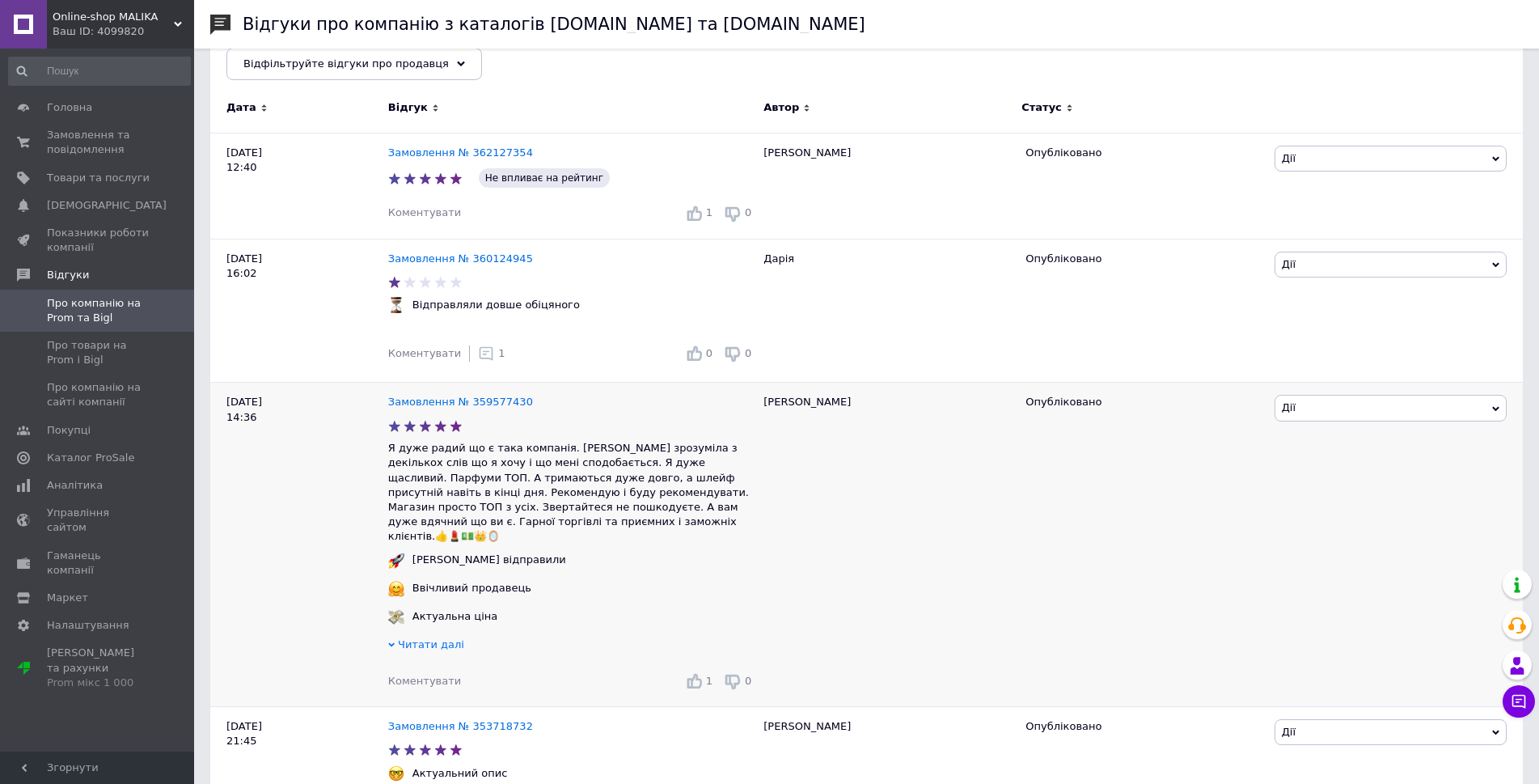
scroll to position [242, 0]
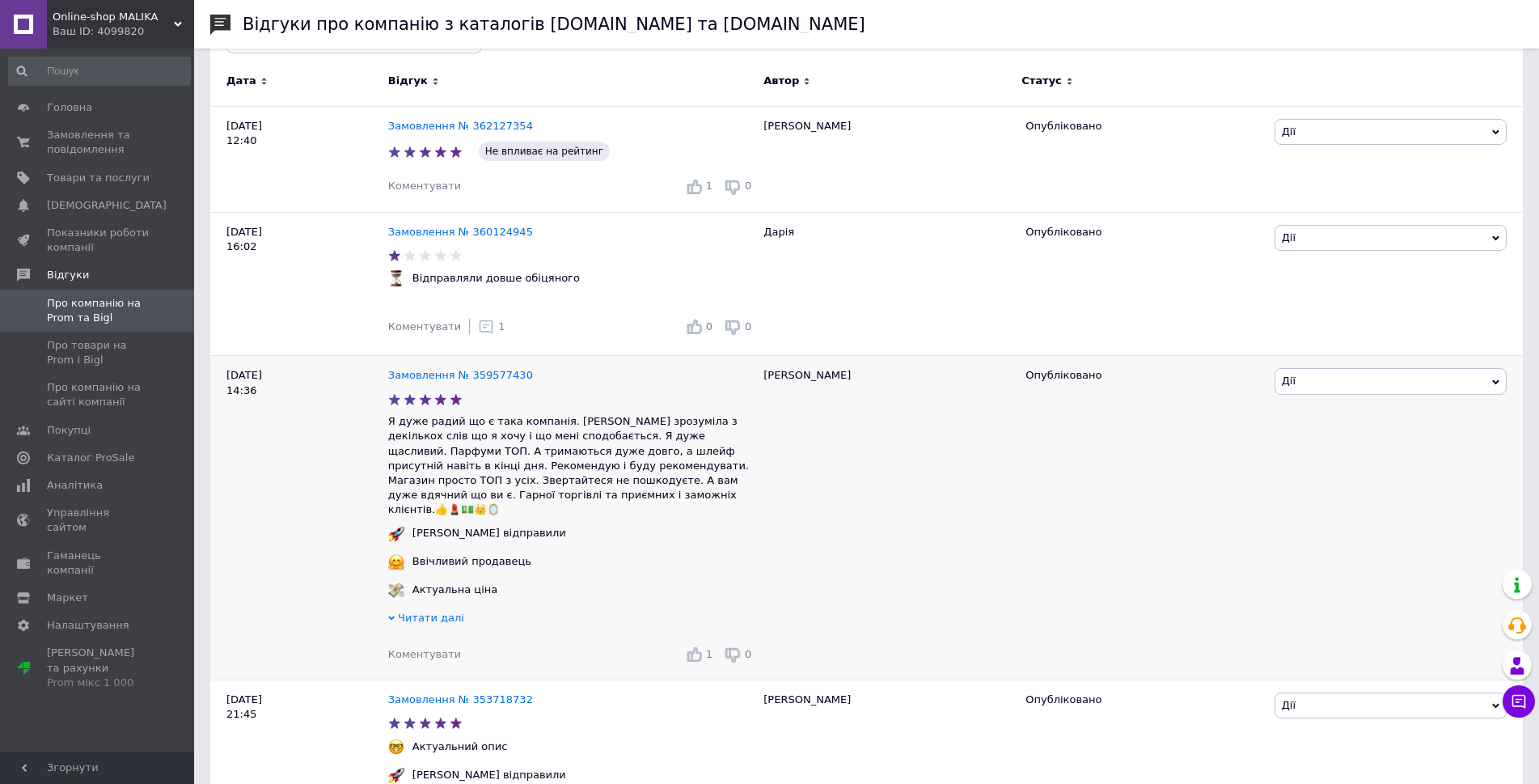
click at [693, 645] on icon at bounding box center [694, 653] width 17 height 17
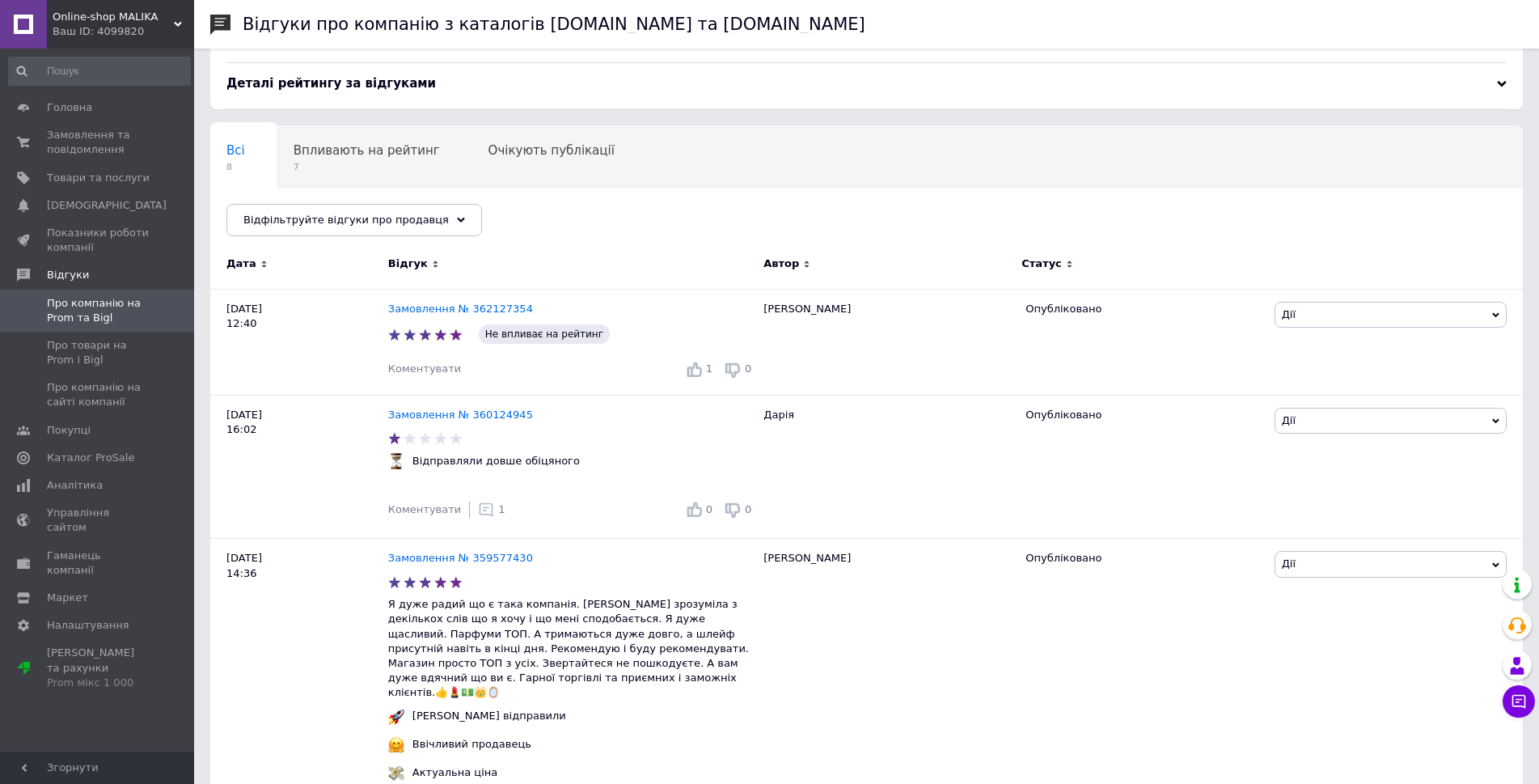
scroll to position [0, 0]
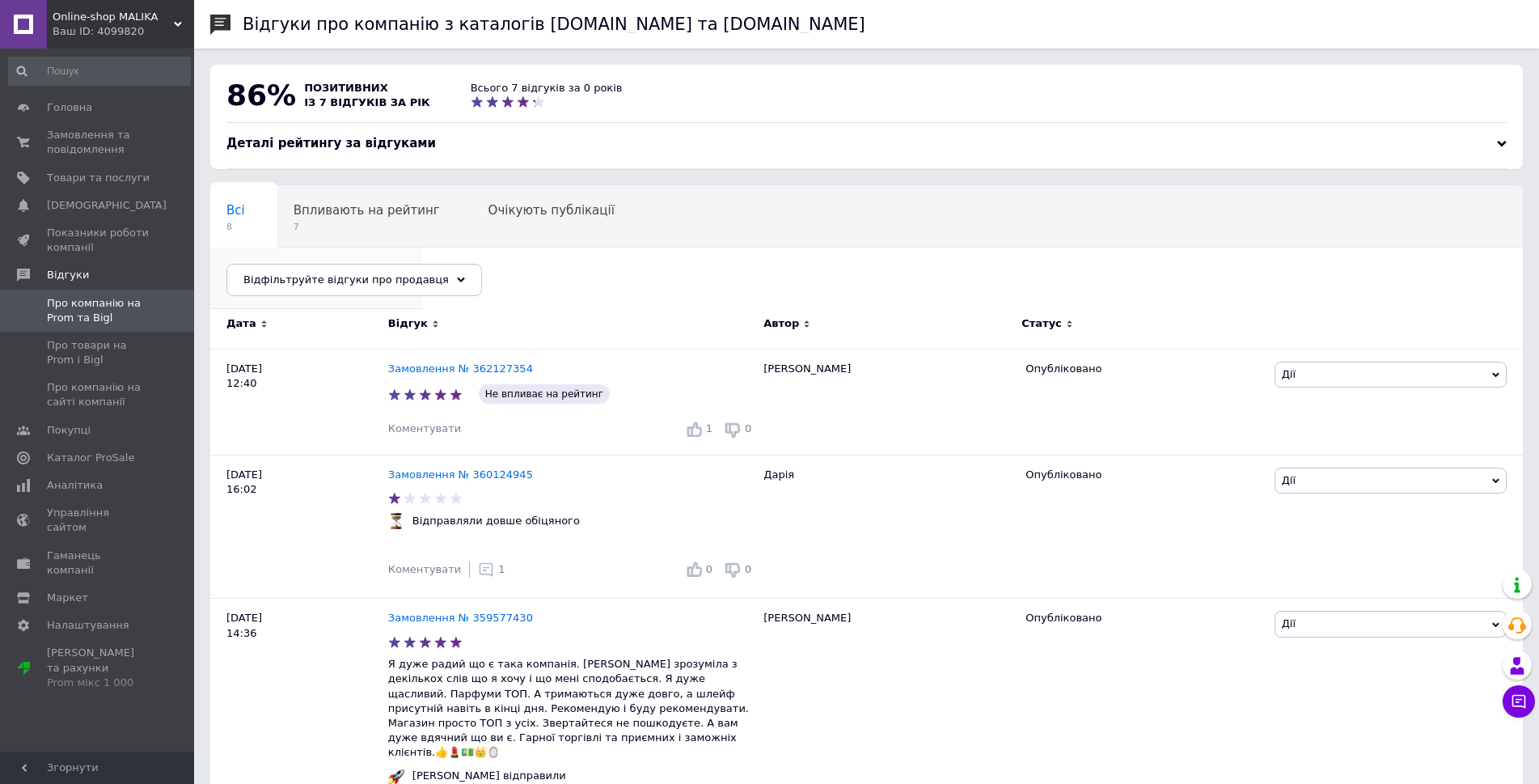
click at [391, 265] on span "Опубліковані без комен..." at bounding box center [308, 271] width 164 height 15
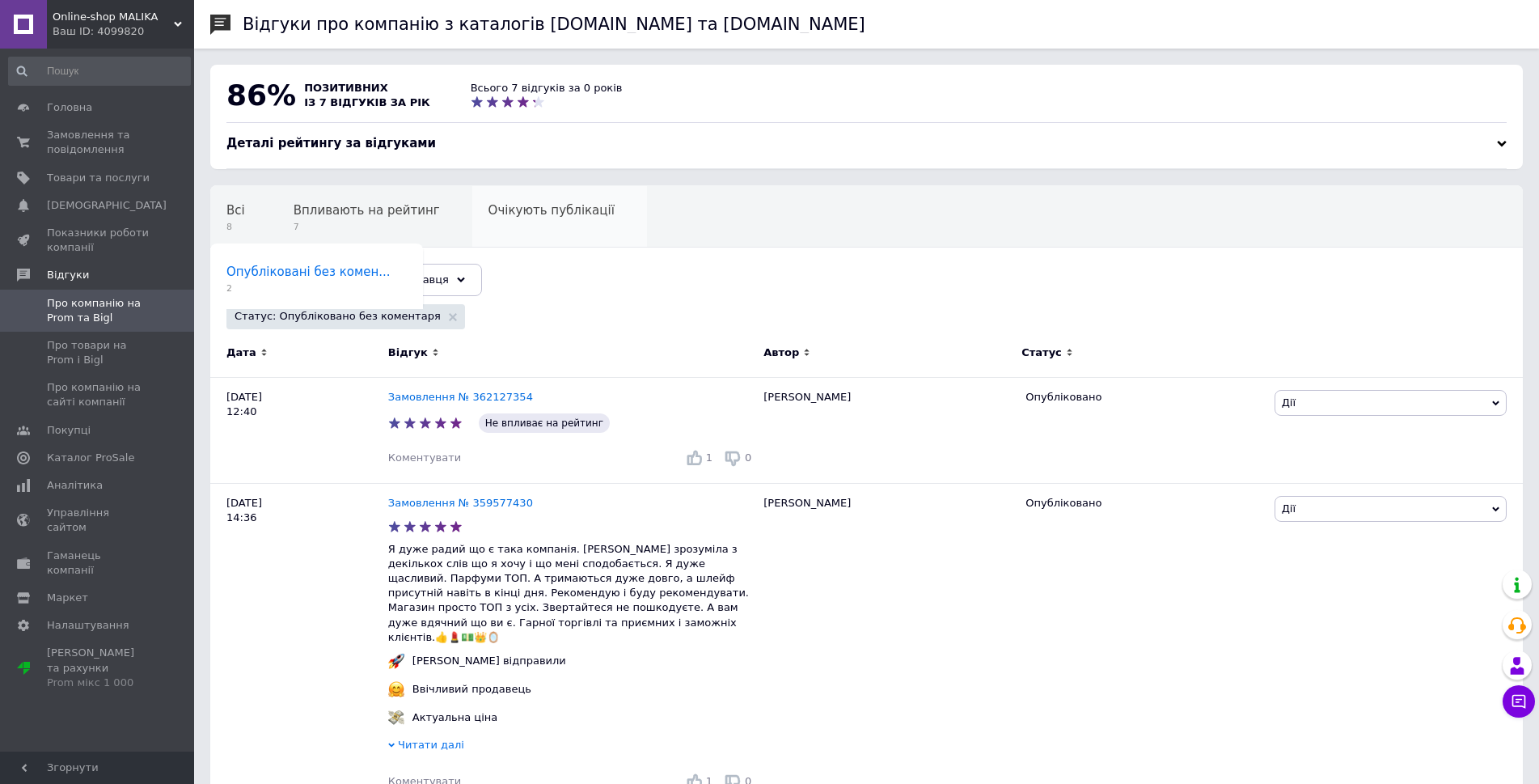
click at [472, 207] on div "Очікують публікації 0" at bounding box center [559, 216] width 175 height 61
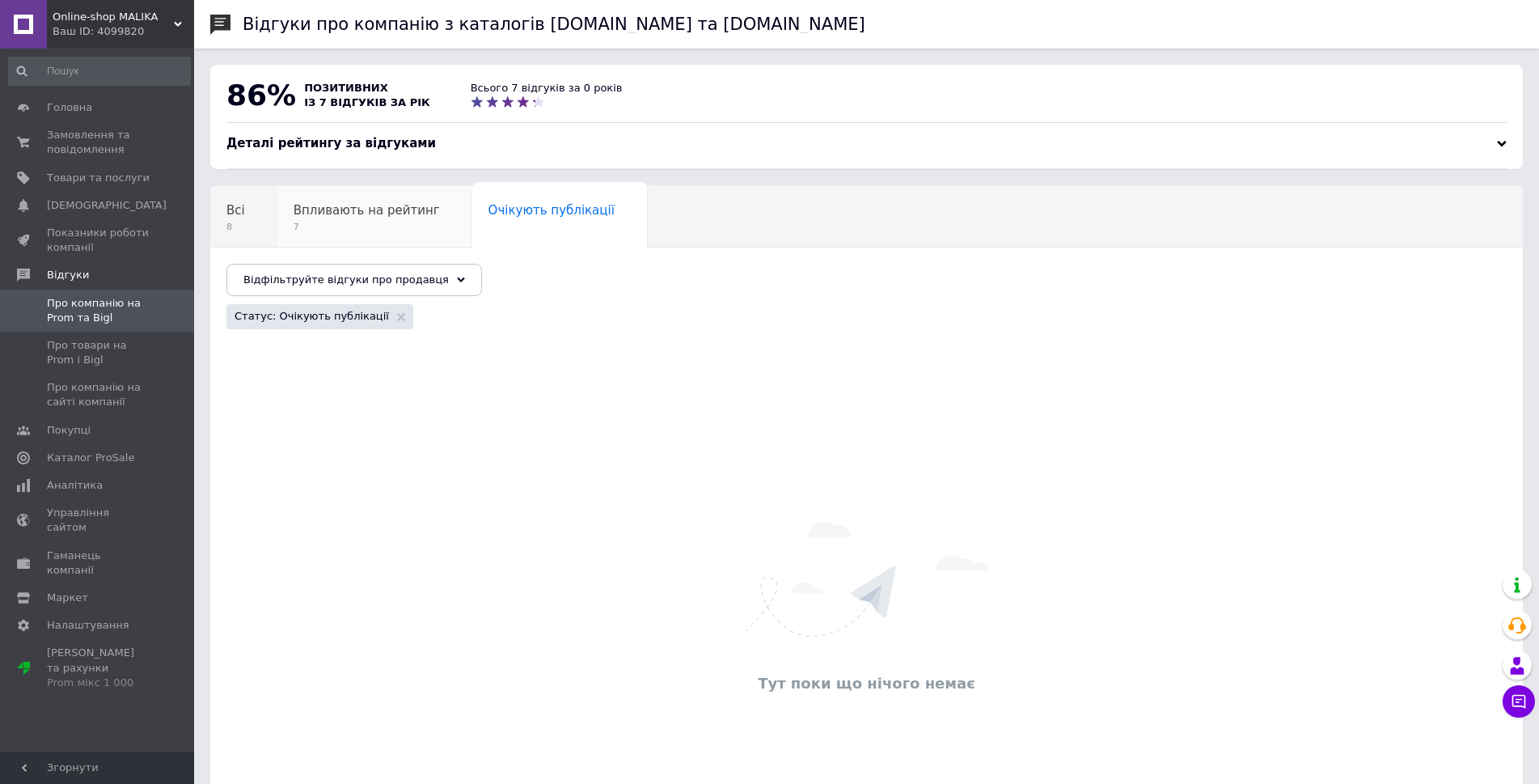
click at [338, 213] on span "Впливають на рейтинг" at bounding box center [367, 210] width 146 height 15
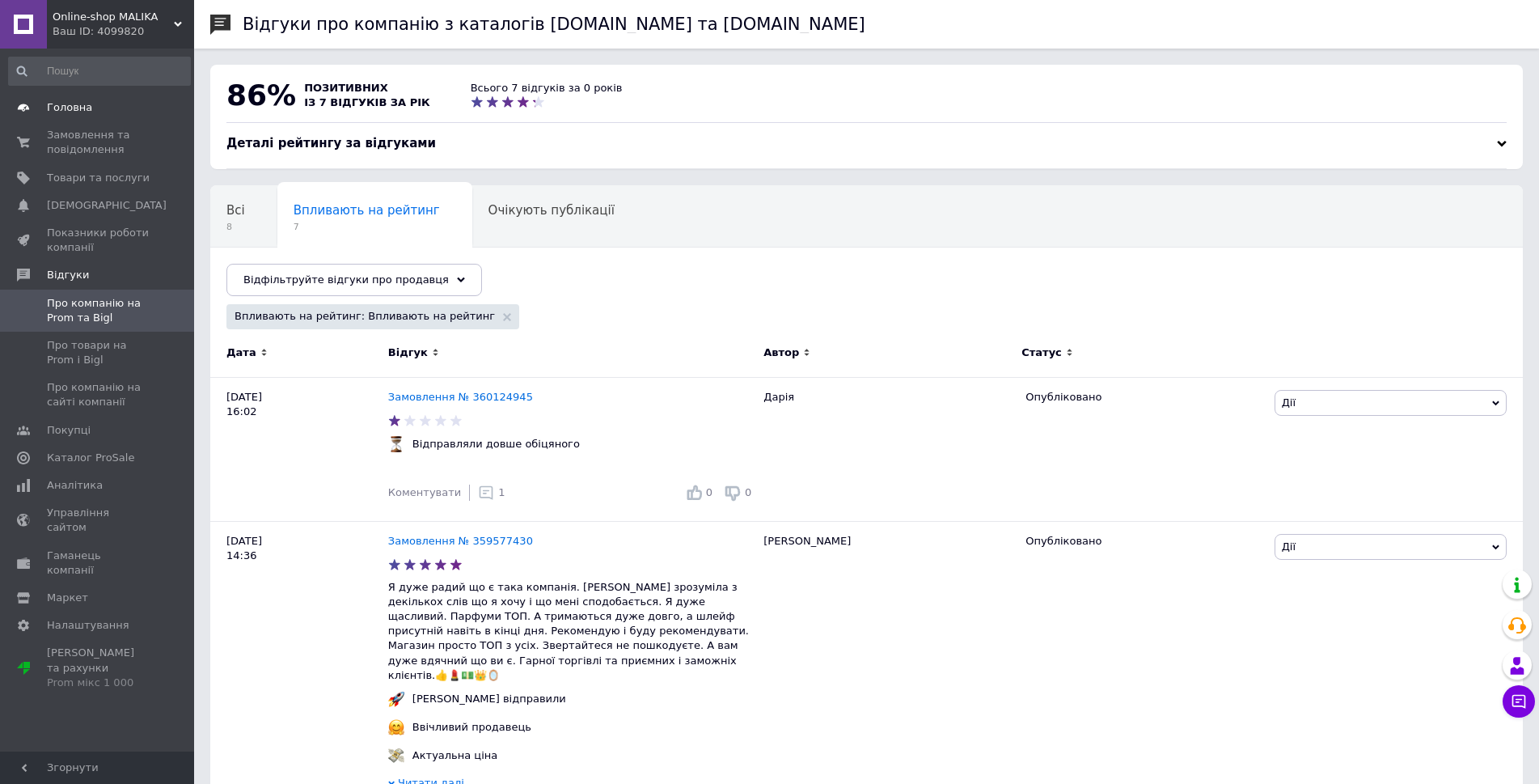
click at [97, 105] on span "Головна" at bounding box center [98, 107] width 103 height 15
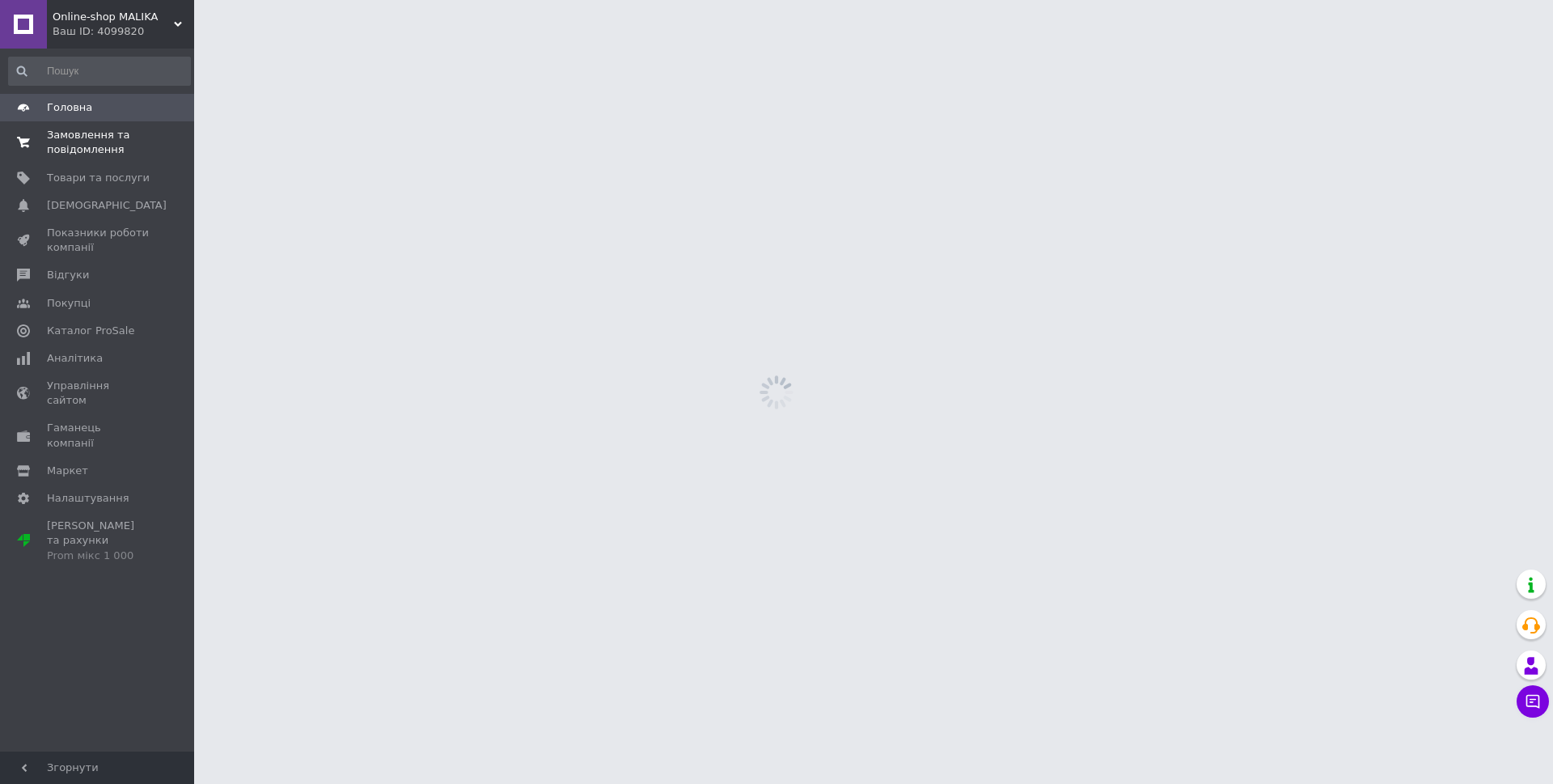
click at [102, 136] on span "Замовлення та повідомлення" at bounding box center [98, 142] width 103 height 29
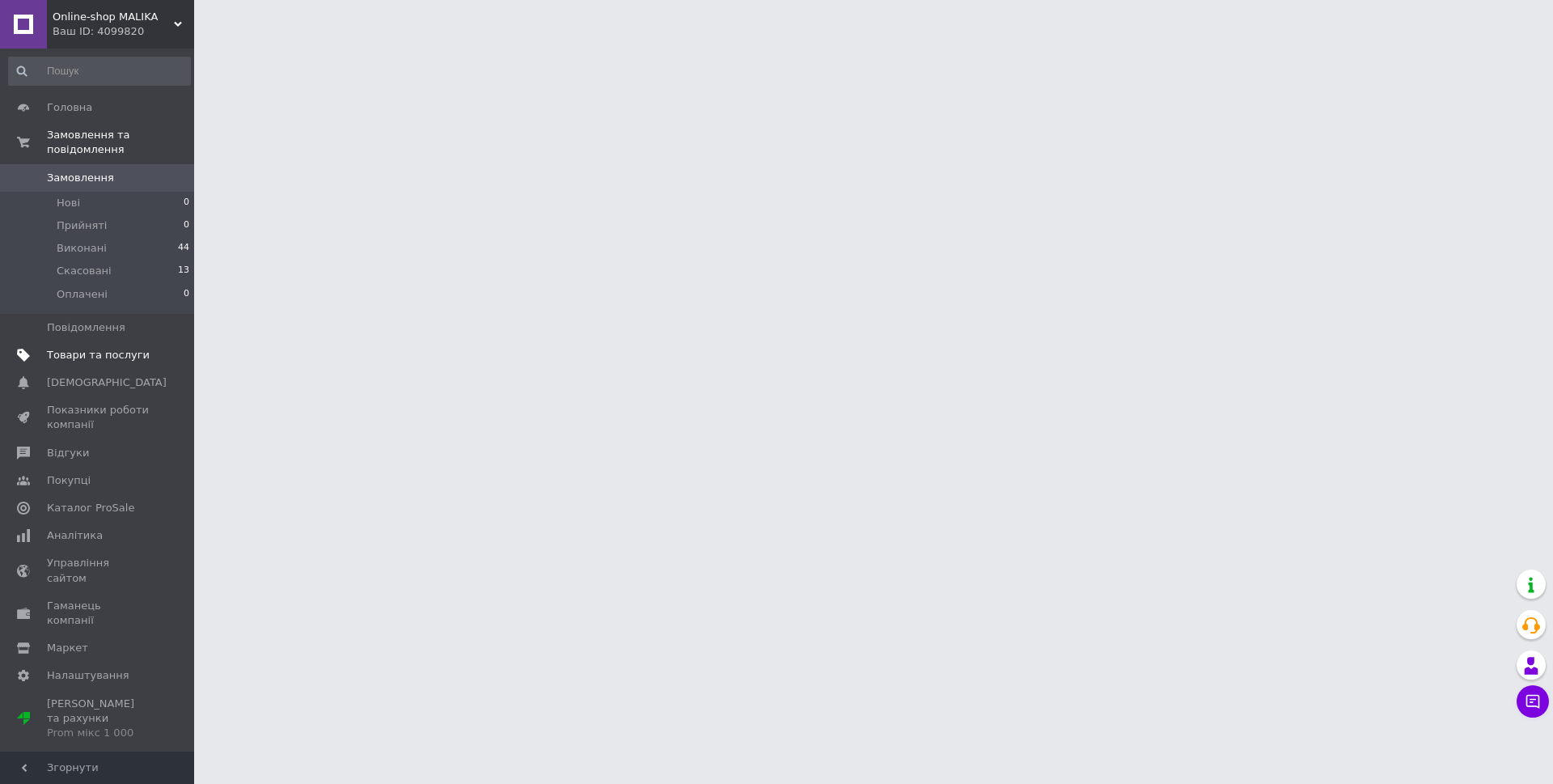
click at [107, 347] on span "Товари та послуги" at bounding box center [98, 354] width 103 height 15
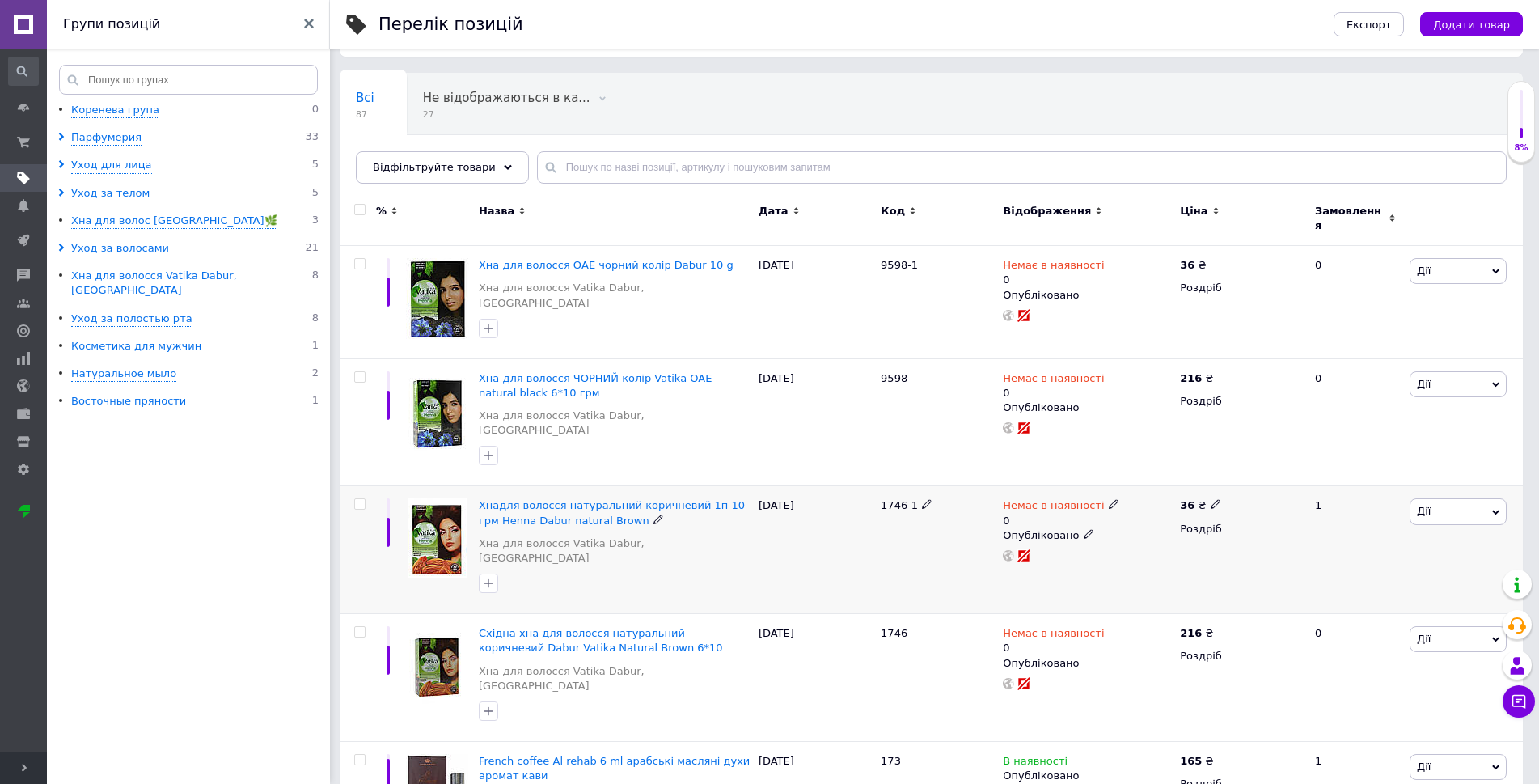
scroll to position [242, 0]
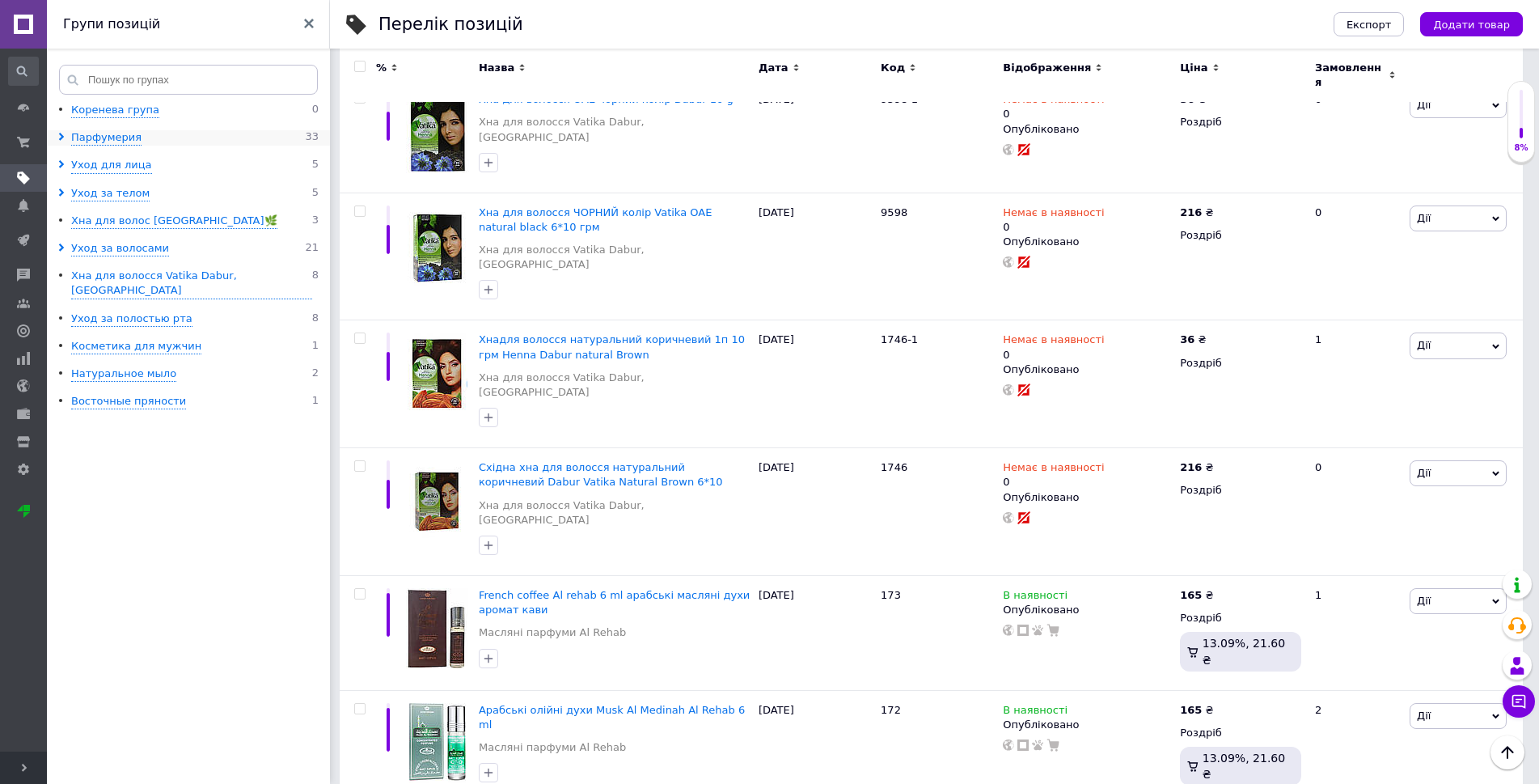
click at [64, 136] on icon at bounding box center [61, 136] width 8 height 8
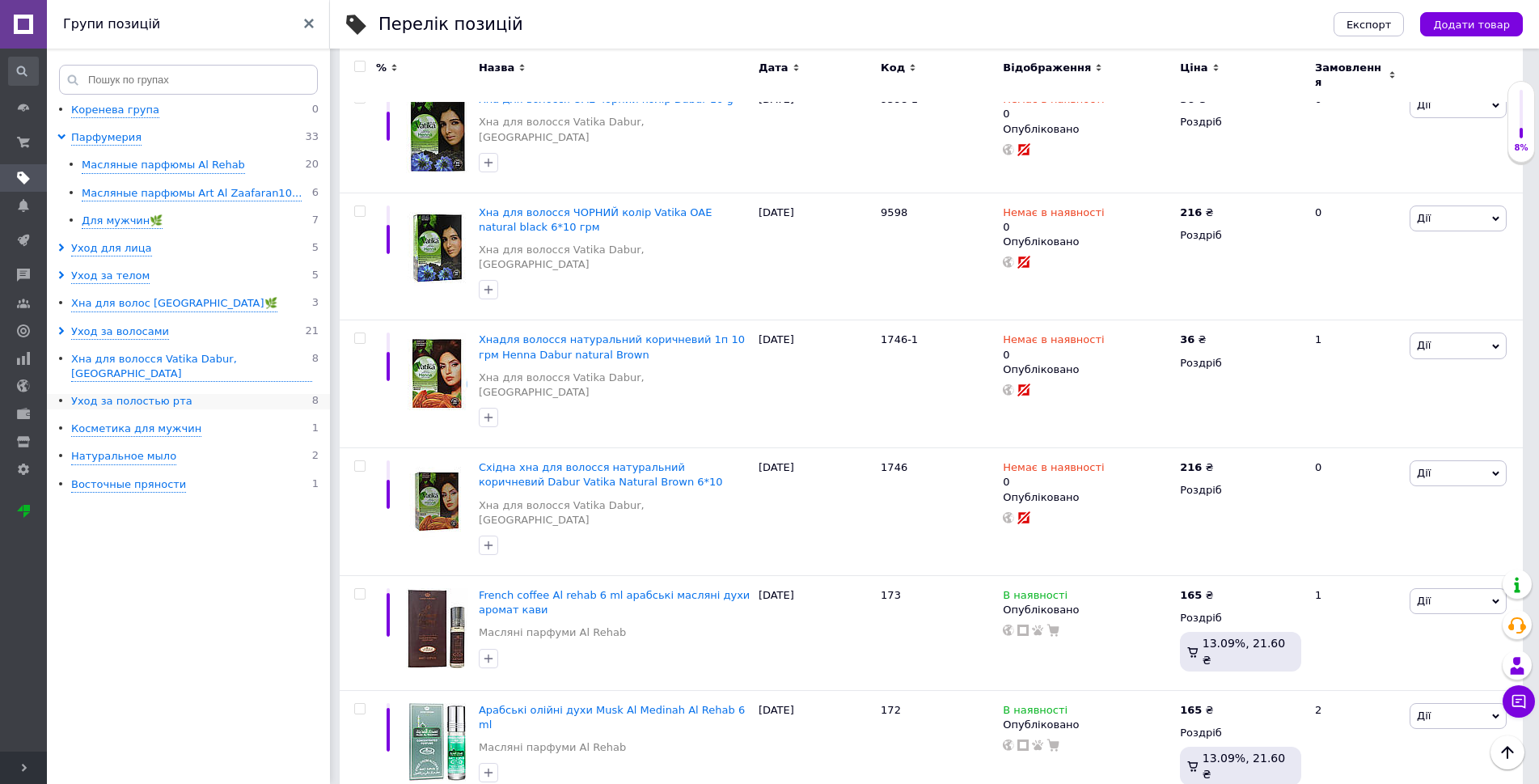
click at [107, 394] on div "Уход за полостью рта" at bounding box center [131, 402] width 122 height 16
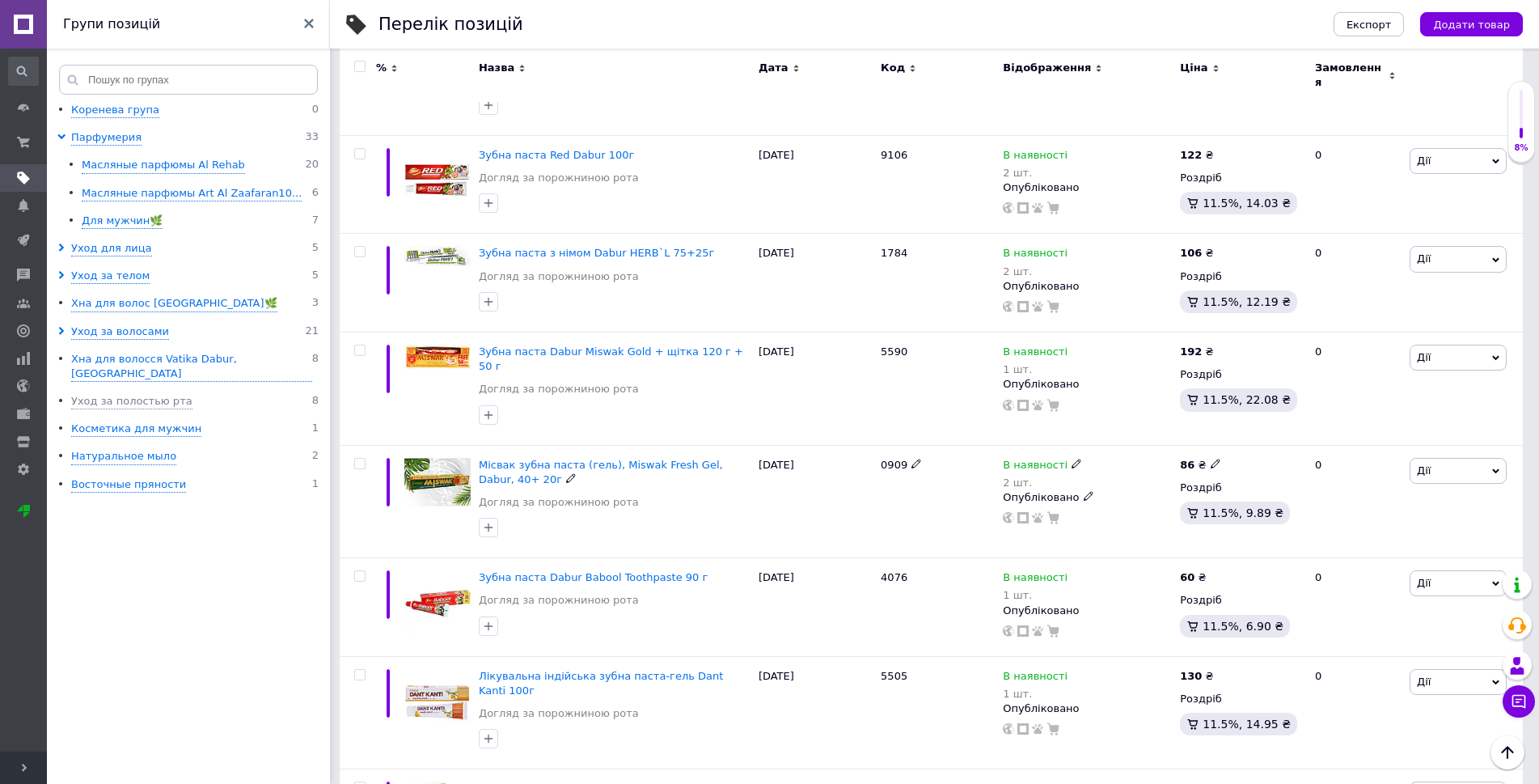
scroll to position [5, 0]
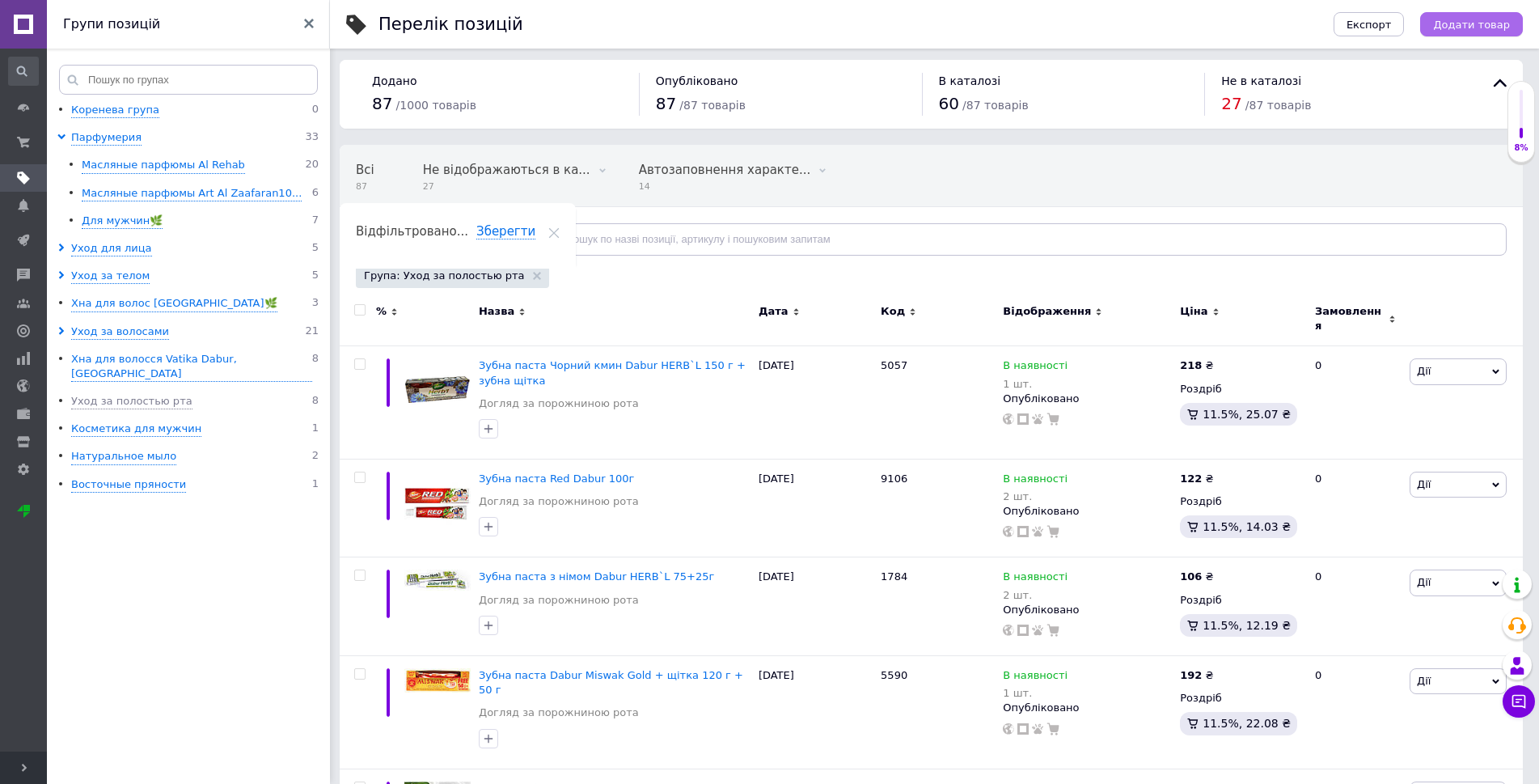
click at [1446, 26] on span "Додати товар" at bounding box center [1471, 24] width 77 height 12
